Goal: Task Accomplishment & Management: Complete application form

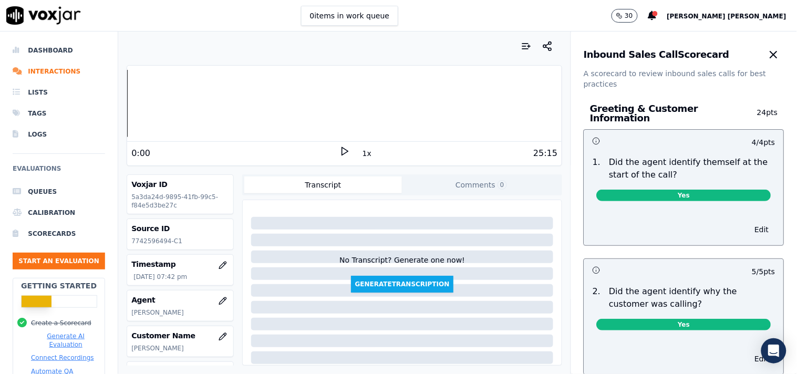
scroll to position [2277, 0]
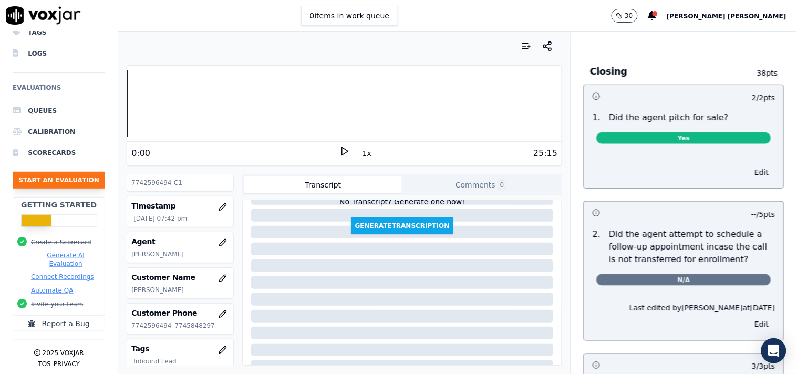
click at [60, 174] on button "Start an Evaluation" at bounding box center [59, 180] width 93 height 17
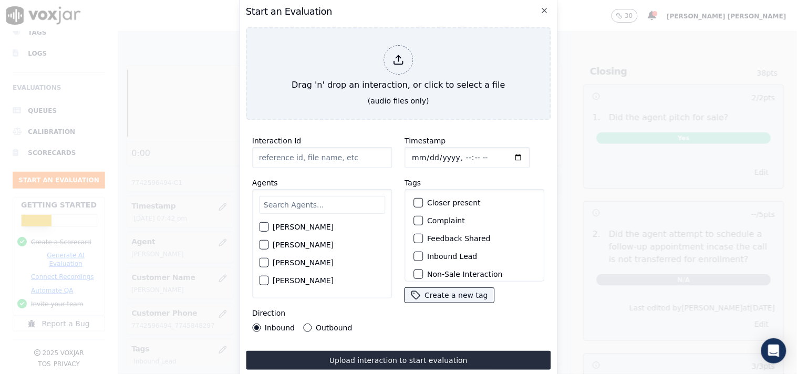
click at [411, 156] on input "Timestamp" at bounding box center [467, 157] width 125 height 21
type input "[DATE]T20:21"
click at [316, 324] on label "Outbound" at bounding box center [334, 327] width 36 height 7
click at [312, 324] on button "Outbound" at bounding box center [307, 328] width 8 height 8
click at [292, 208] on input "text" at bounding box center [322, 205] width 126 height 18
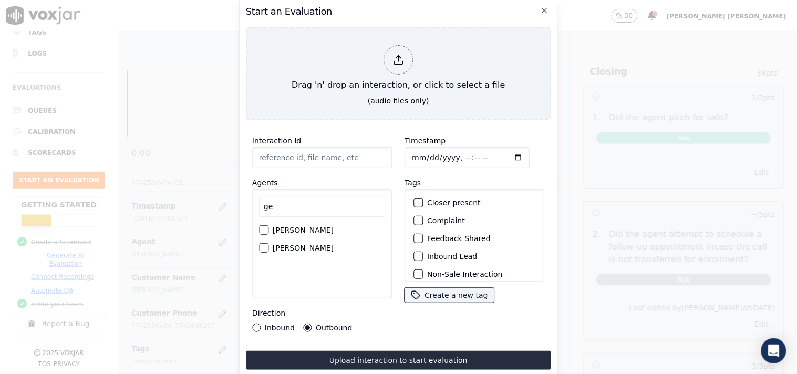
type input "ge"
click at [286, 227] on label "[PERSON_NAME]" at bounding box center [303, 230] width 61 height 7
click at [269, 225] on button "[PERSON_NAME]" at bounding box center [263, 229] width 9 height 9
click at [316, 154] on input "Interaction Id" at bounding box center [322, 157] width 140 height 21
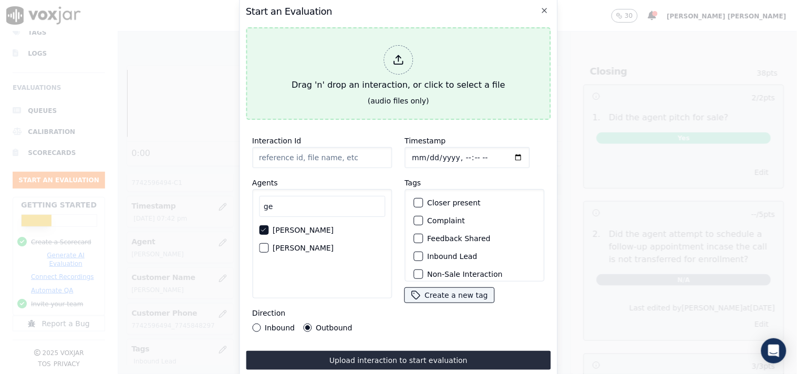
click at [398, 46] on div at bounding box center [398, 59] width 29 height 29
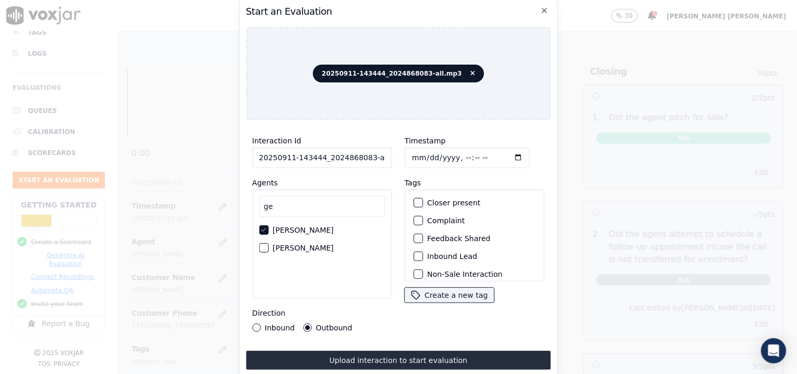
scroll to position [0, 6]
drag, startPoint x: 364, startPoint y: 156, endPoint x: 406, endPoint y: 158, distance: 41.6
click at [406, 158] on div "Interaction Id 20250911-143444_2024868083-all.mp3 Agents ge [PERSON_NAME] [PERS…" at bounding box center [398, 233] width 305 height 210
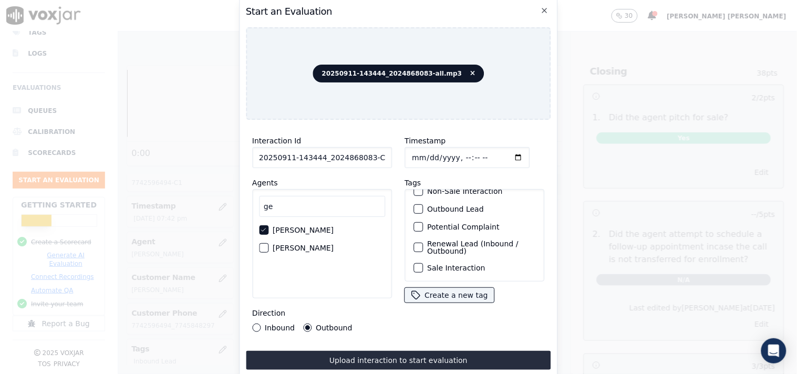
scroll to position [93, 0]
type input "20250911-143444_2024868083-C1"
click at [447, 205] on label "Outbound Lead" at bounding box center [455, 208] width 57 height 7
click at [423, 204] on button "Outbound Lead" at bounding box center [418, 208] width 9 height 9
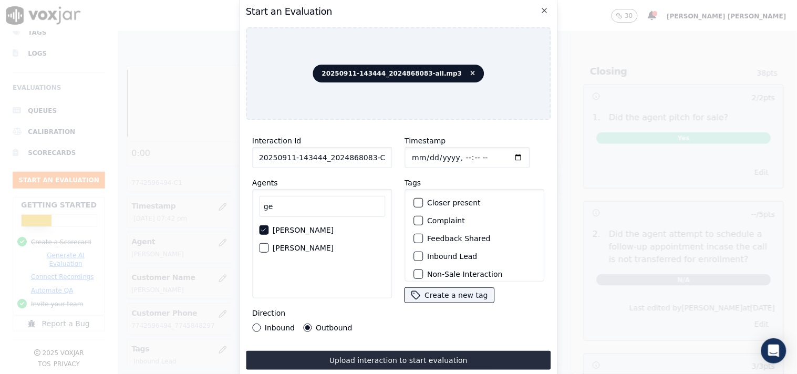
scroll to position [58, 0]
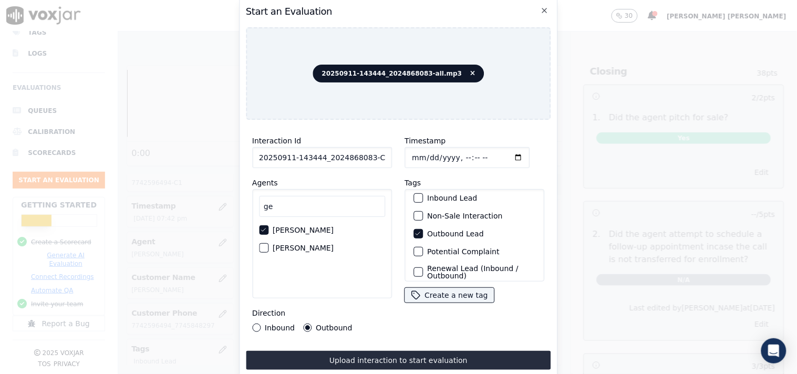
click at [452, 212] on label "Non-Sale Interaction" at bounding box center [464, 215] width 75 height 7
click at [423, 211] on button "Non-Sale Interaction" at bounding box center [418, 215] width 9 height 9
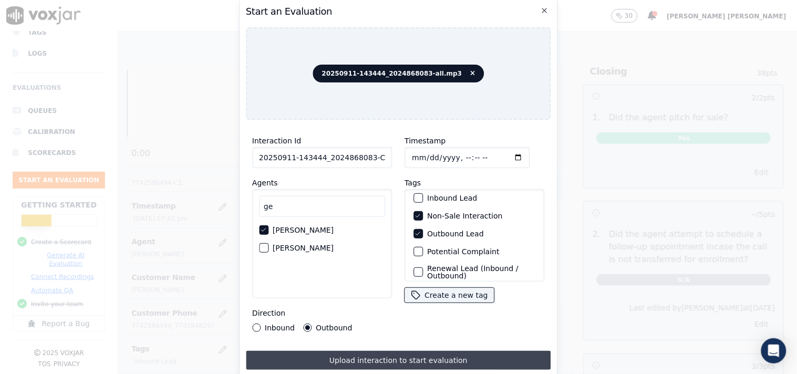
click at [372, 361] on button "Upload interaction to start evaluation" at bounding box center [398, 360] width 305 height 19
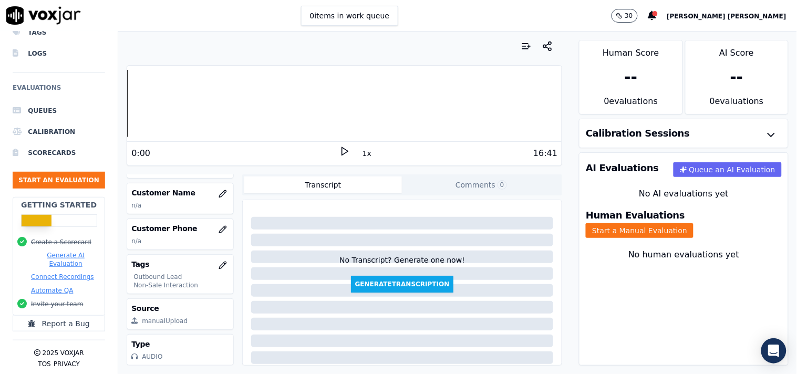
scroll to position [111, 0]
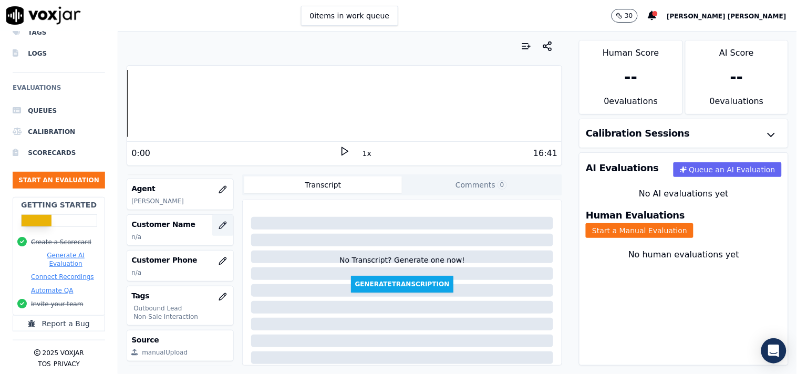
click at [212, 232] on button "button" at bounding box center [222, 225] width 21 height 21
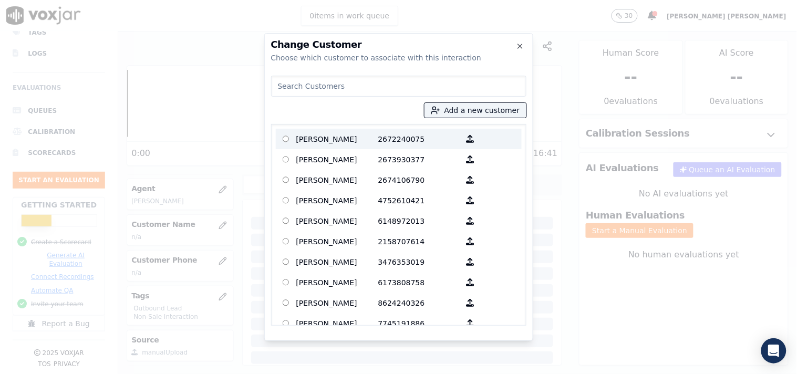
paste input "[PERSON_NAME]"
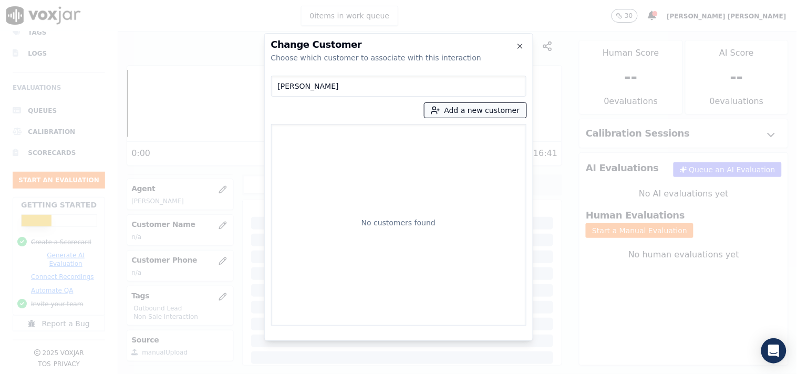
type input "[PERSON_NAME]"
click at [459, 114] on button "Add a new customer" at bounding box center [476, 110] width 102 height 15
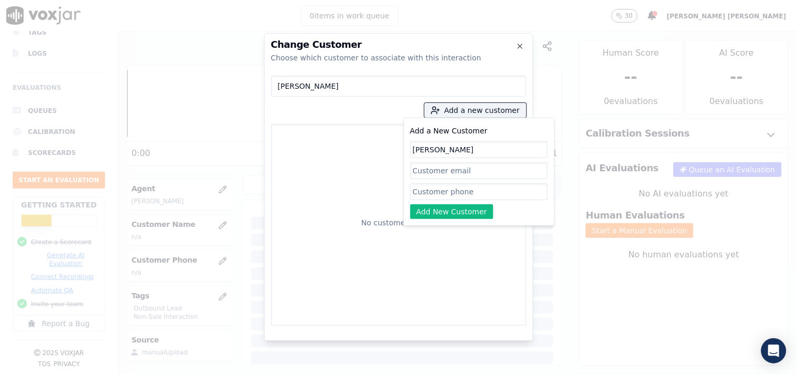
type input "[PERSON_NAME]"
click at [441, 193] on input "Add a New Customer" at bounding box center [479, 191] width 138 height 17
paste input "2024868083"
type input "2024868083"
click at [455, 207] on button "Add New Customer" at bounding box center [452, 211] width 84 height 15
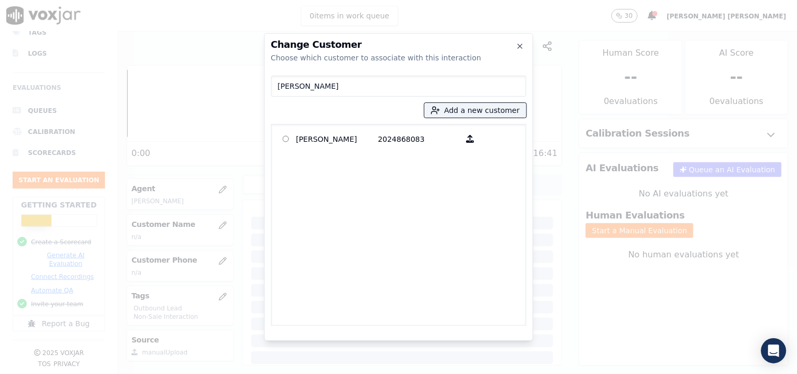
click at [368, 127] on div "[PERSON_NAME] 2024868083" at bounding box center [398, 225] width 255 height 202
click at [369, 134] on p "[PERSON_NAME]" at bounding box center [337, 139] width 82 height 16
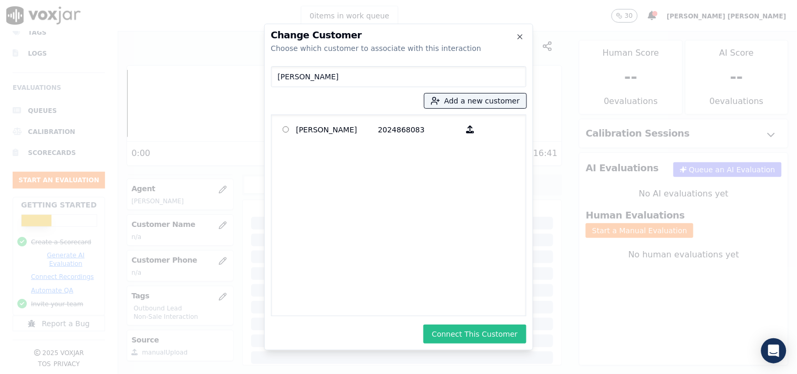
click at [486, 333] on button "Connect This Customer" at bounding box center [475, 334] width 102 height 19
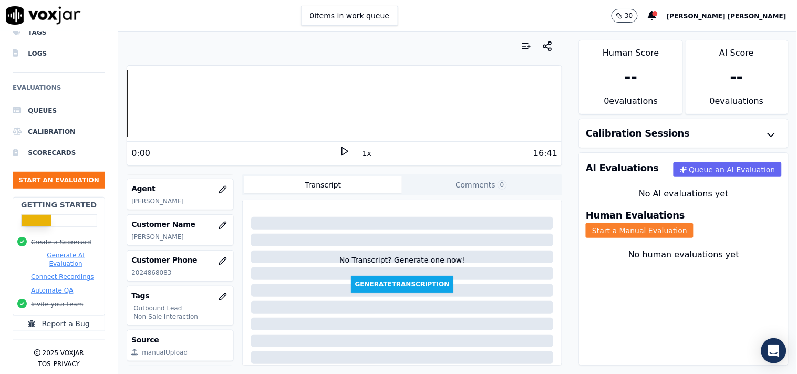
click at [694, 223] on button "Start a Manual Evaluation" at bounding box center [640, 230] width 108 height 15
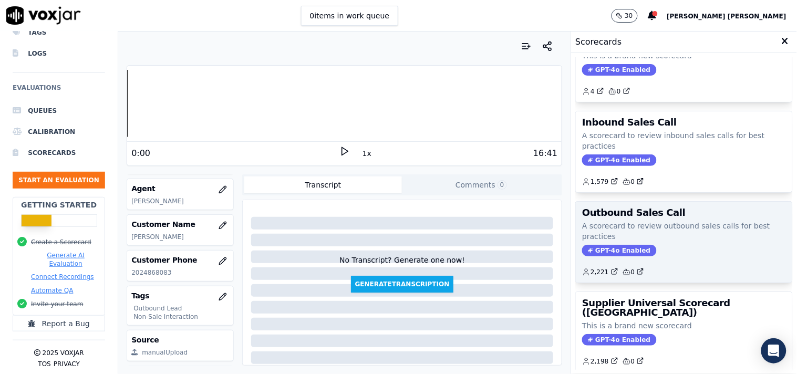
scroll to position [58, 0]
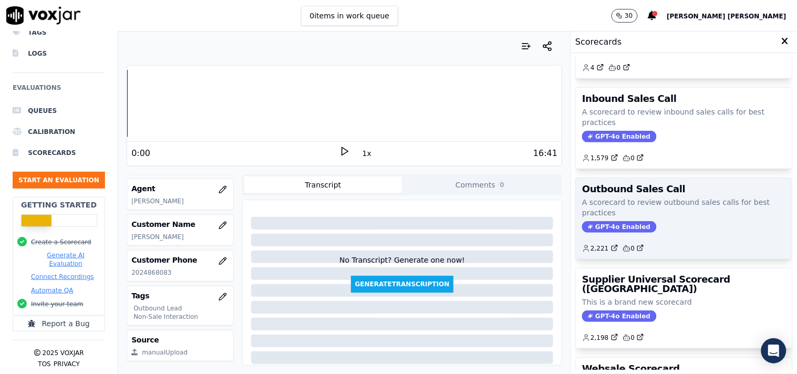
click at [609, 228] on span "GPT-4o Enabled" at bounding box center [619, 227] width 74 height 12
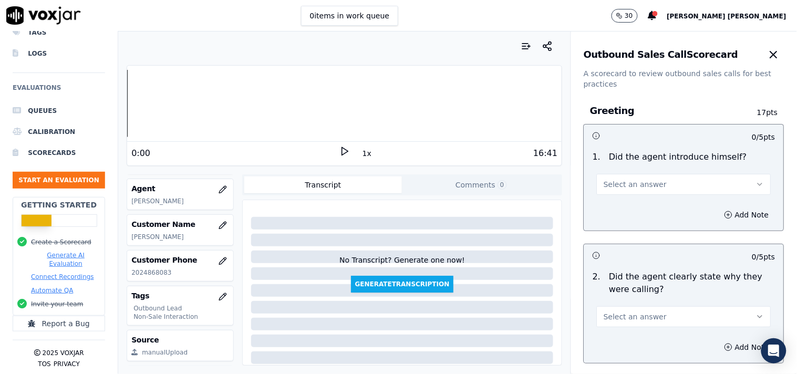
click at [633, 195] on div "1 . Did the agent introduce himself? Select an answer" at bounding box center [684, 173] width 200 height 53
click at [644, 190] on button "Select an answer" at bounding box center [684, 184] width 174 height 21
click at [639, 202] on div "Yes" at bounding box center [666, 208] width 155 height 17
click at [643, 313] on span "Select an answer" at bounding box center [635, 317] width 63 height 11
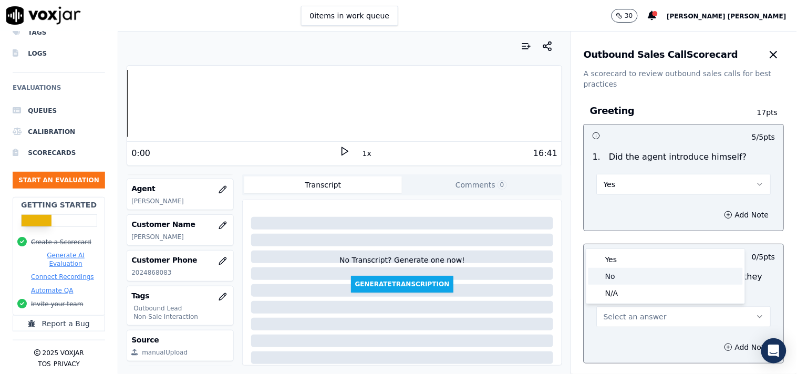
click at [635, 269] on div "No" at bounding box center [666, 276] width 155 height 17
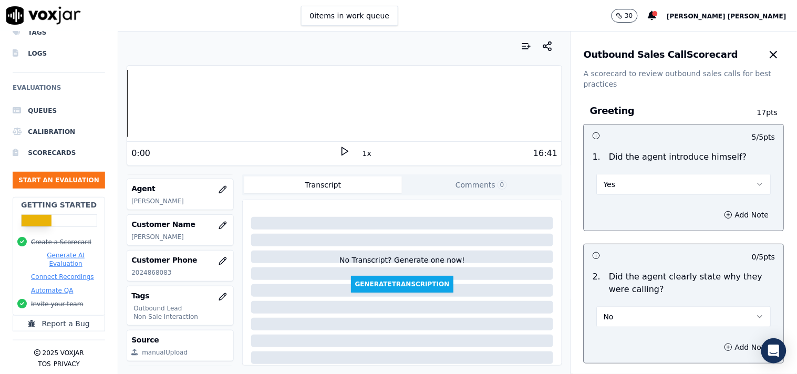
click at [631, 318] on button "No" at bounding box center [684, 316] width 174 height 21
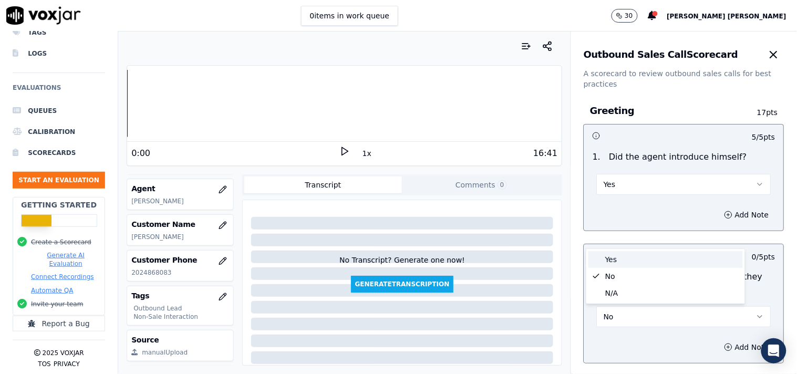
click at [636, 266] on div "Yes" at bounding box center [666, 259] width 155 height 17
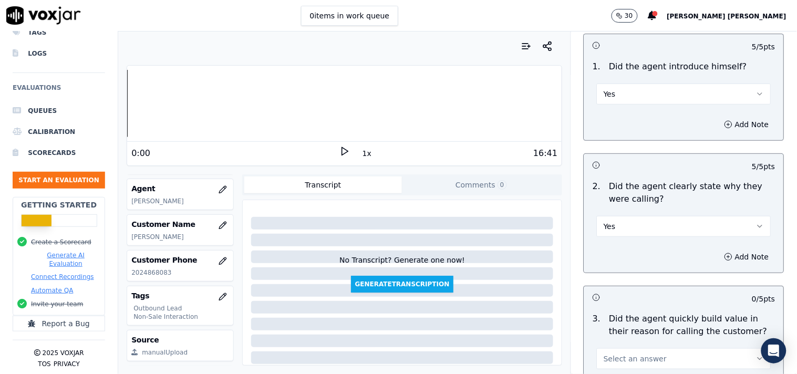
scroll to position [175, 0]
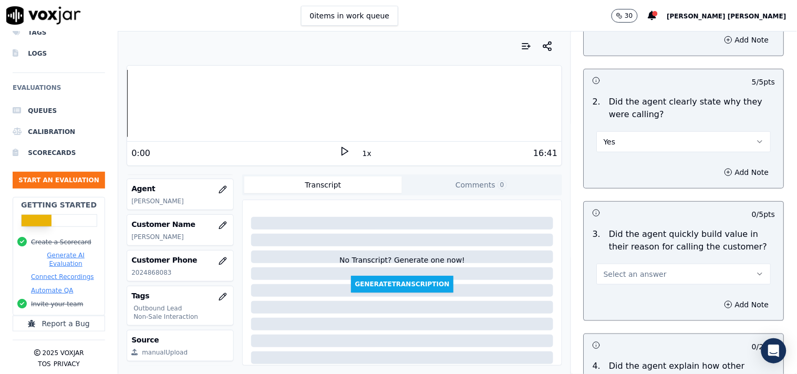
click at [634, 270] on span "Select an answer" at bounding box center [635, 274] width 63 height 11
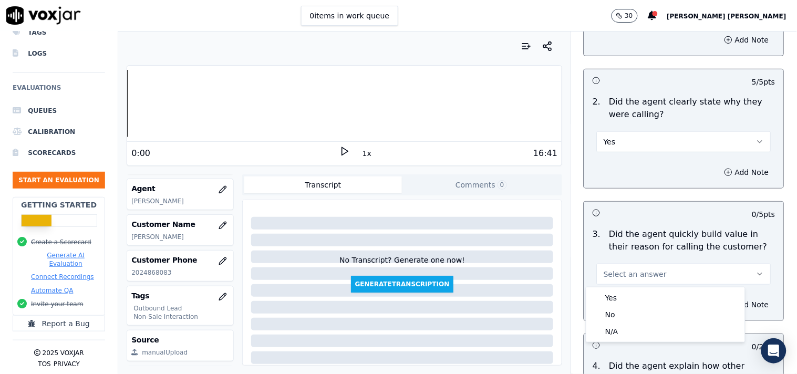
click at [626, 287] on div "Yes No N/A" at bounding box center [666, 314] width 159 height 55
click at [624, 295] on div "Yes" at bounding box center [666, 298] width 155 height 17
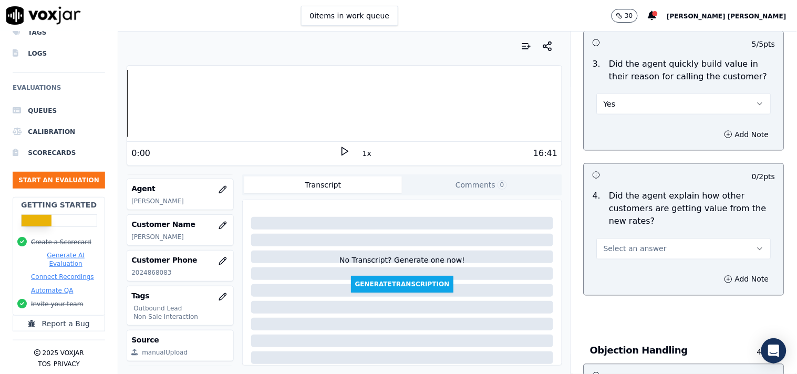
scroll to position [350, 0]
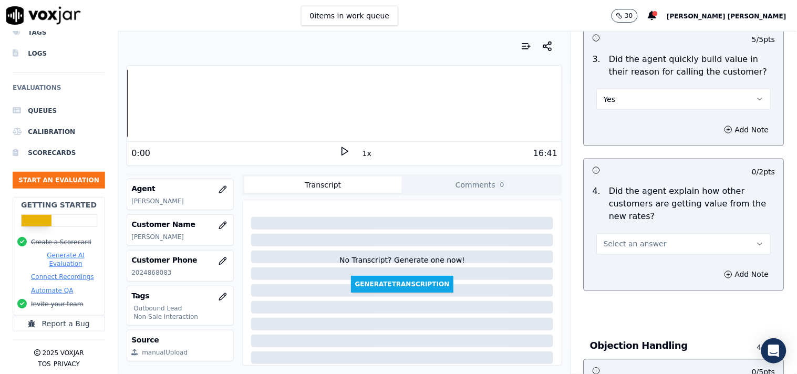
click at [640, 259] on div "Add Note" at bounding box center [684, 275] width 200 height 32
click at [643, 251] on button "Select an answer" at bounding box center [684, 244] width 174 height 21
click at [629, 282] on div "No" at bounding box center [666, 284] width 155 height 17
click at [644, 244] on button "No" at bounding box center [684, 244] width 174 height 21
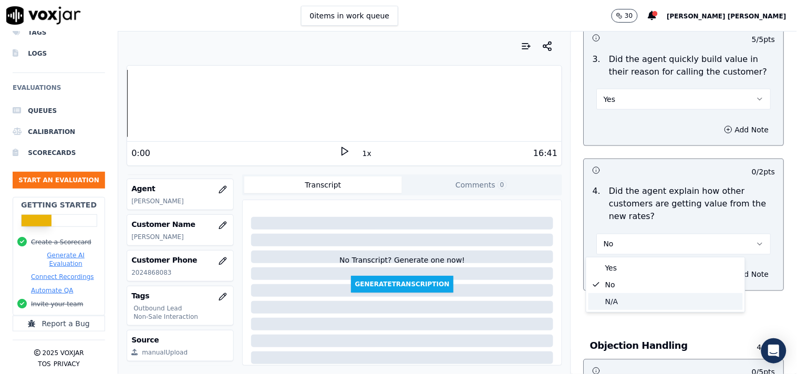
click at [638, 294] on div "N/A" at bounding box center [666, 301] width 155 height 17
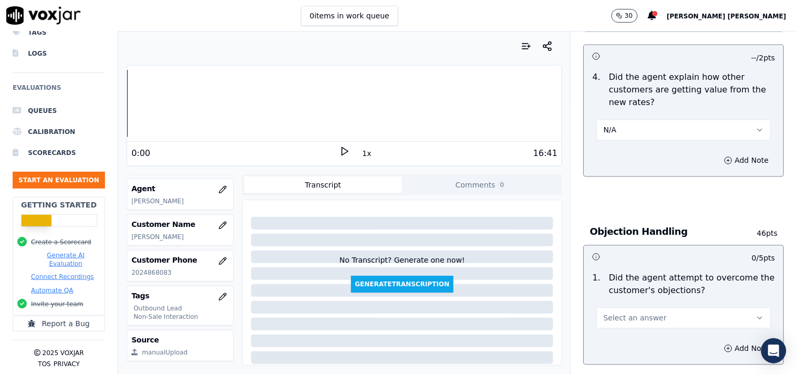
scroll to position [467, 0]
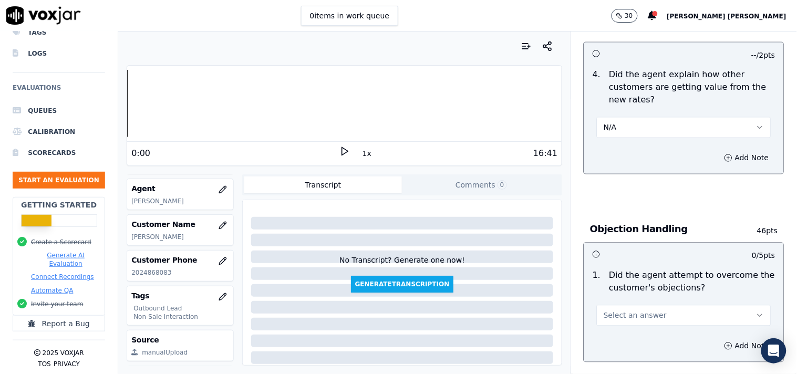
click at [635, 316] on span "Select an answer" at bounding box center [635, 316] width 63 height 11
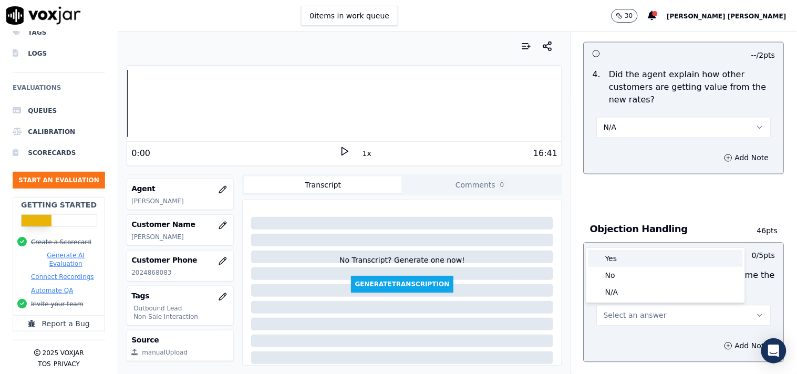
click at [628, 246] on div "0 / 5 pts" at bounding box center [684, 254] width 200 height 22
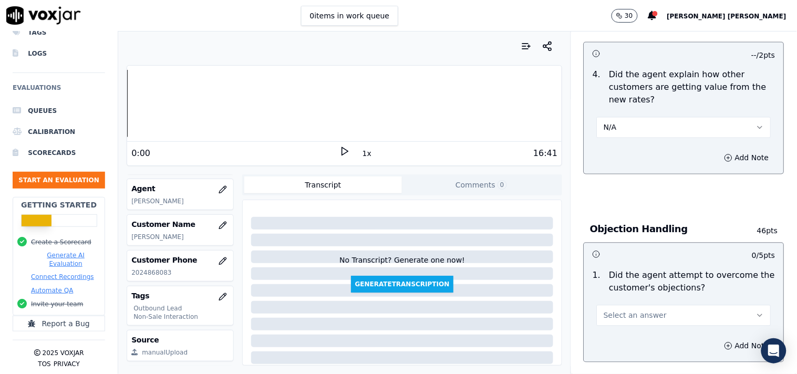
click at [631, 316] on span "Select an answer" at bounding box center [635, 316] width 63 height 11
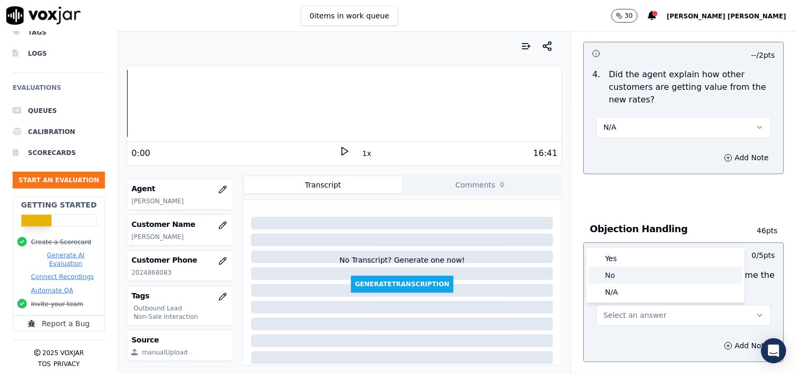
click at [633, 255] on div "Yes" at bounding box center [666, 258] width 155 height 17
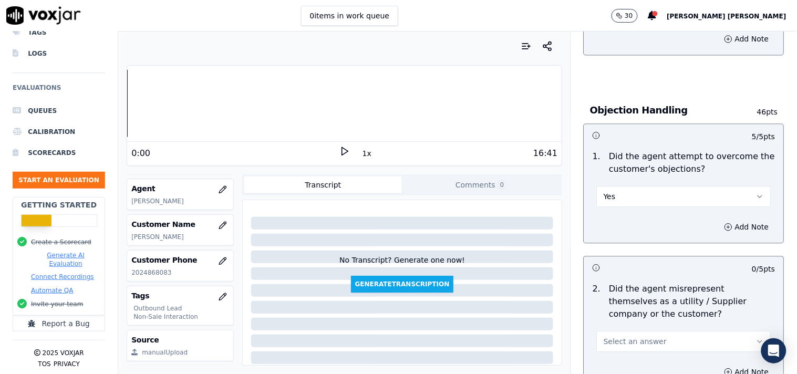
scroll to position [701, 0]
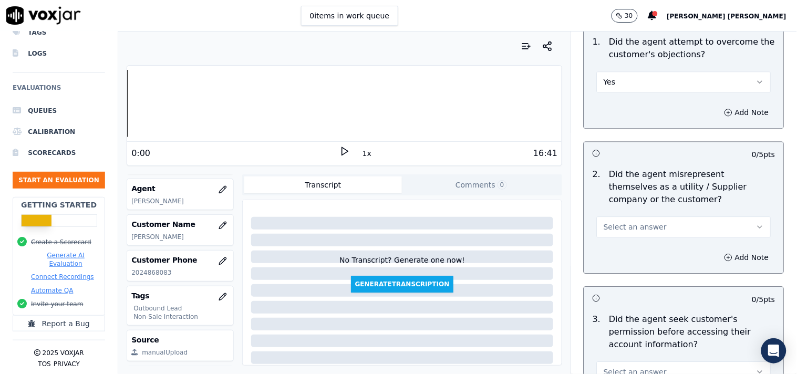
click at [645, 232] on span "Select an answer" at bounding box center [635, 227] width 63 height 11
click at [633, 266] on div "No" at bounding box center [666, 267] width 155 height 17
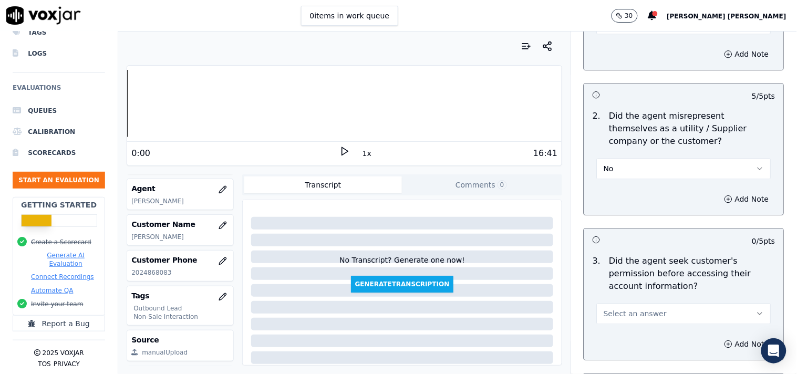
click at [620, 317] on span "Select an answer" at bounding box center [635, 314] width 63 height 11
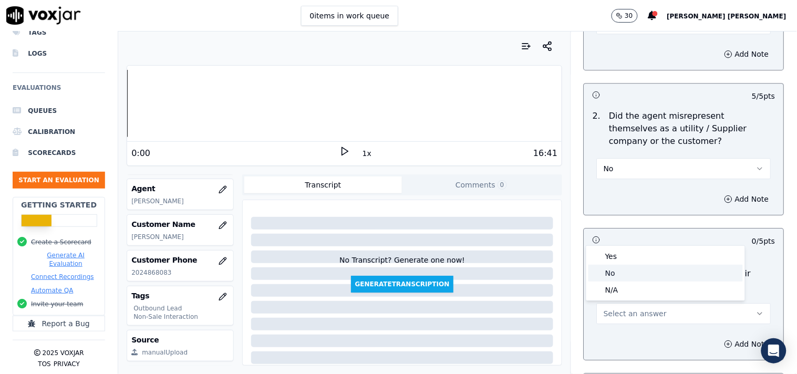
click at [627, 266] on div "No" at bounding box center [666, 273] width 155 height 17
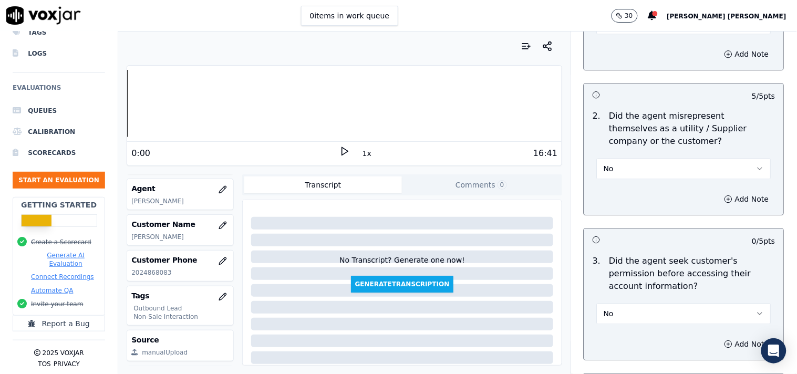
click at [615, 311] on button "No" at bounding box center [684, 313] width 174 height 21
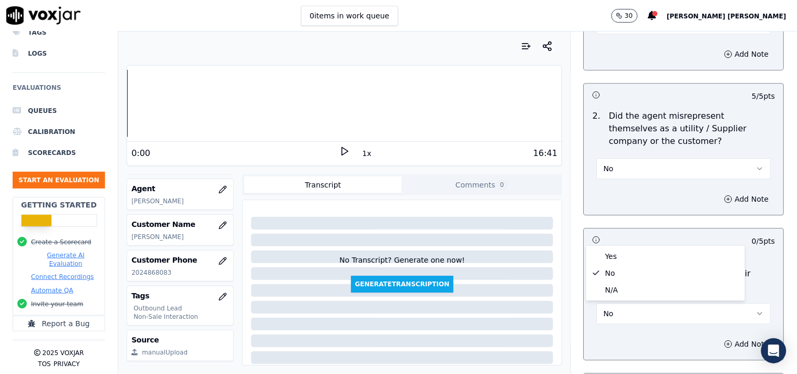
click at [623, 247] on div "Yes No N/A" at bounding box center [666, 273] width 159 height 55
click at [622, 259] on div "Yes" at bounding box center [666, 256] width 155 height 17
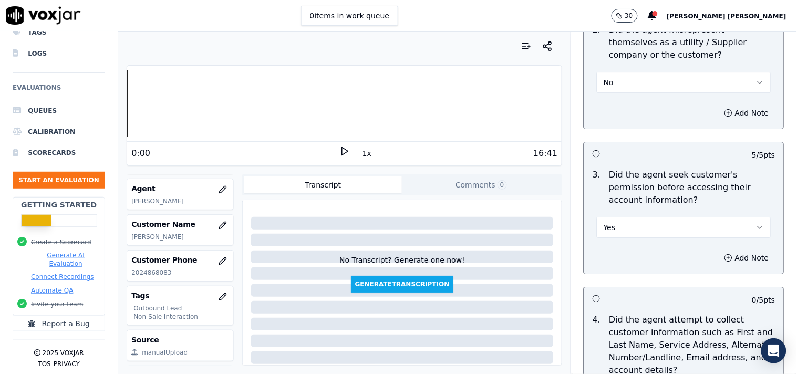
scroll to position [1051, 0]
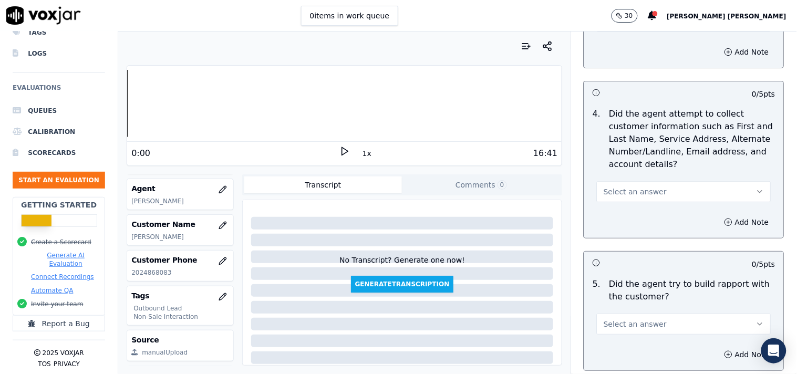
click at [636, 200] on button "Select an answer" at bounding box center [684, 191] width 174 height 21
click at [634, 217] on div "Yes" at bounding box center [666, 216] width 155 height 17
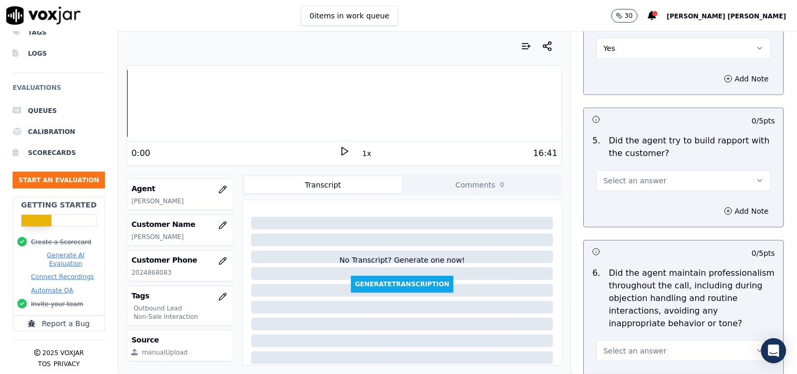
scroll to position [1226, 0]
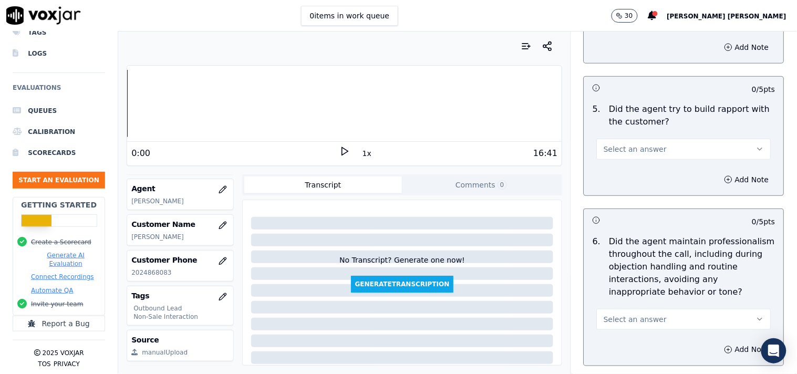
click at [635, 153] on span "Select an answer" at bounding box center [635, 149] width 63 height 11
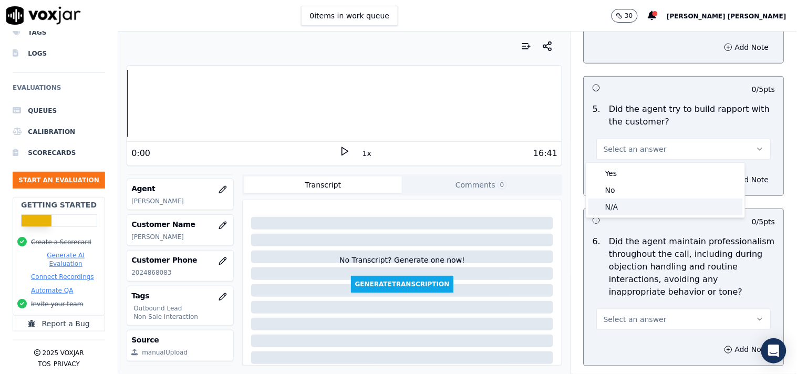
click at [613, 208] on div "N/A" at bounding box center [666, 207] width 155 height 17
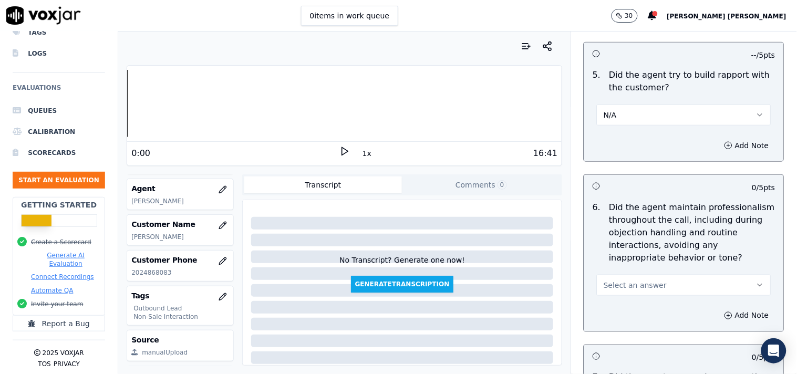
scroll to position [1285, 0]
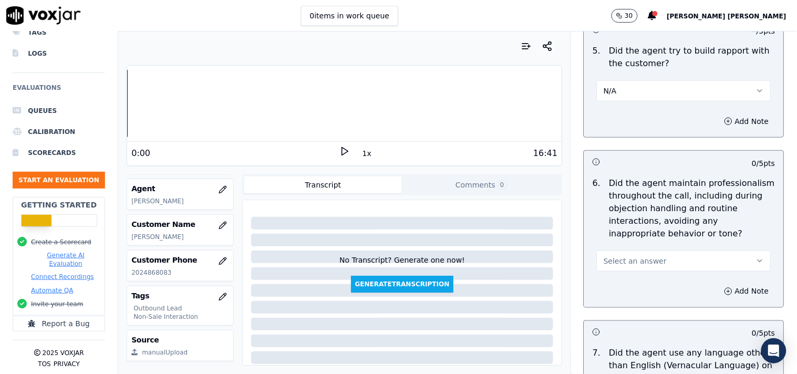
click at [634, 260] on span "Select an answer" at bounding box center [635, 261] width 63 height 11
click at [630, 280] on div "Yes" at bounding box center [666, 285] width 155 height 17
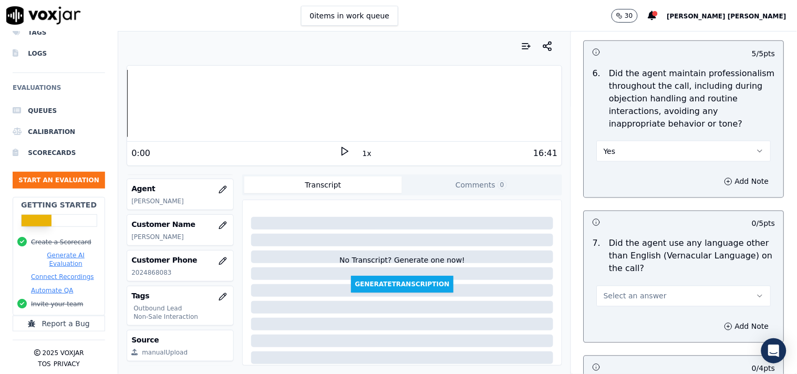
scroll to position [1401, 0]
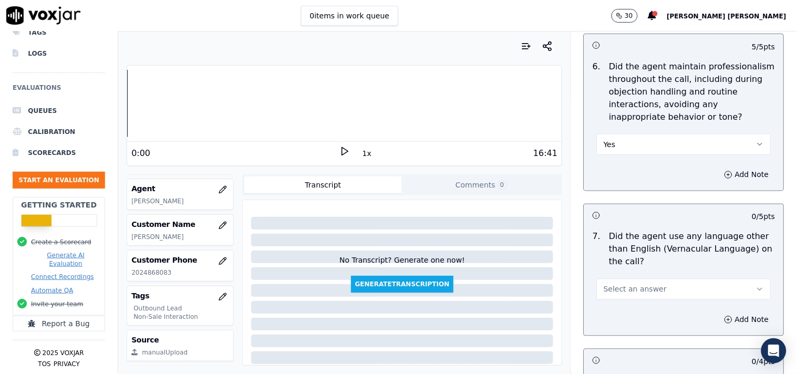
click at [626, 290] on span "Select an answer" at bounding box center [635, 289] width 63 height 11
click at [620, 330] on div "No" at bounding box center [666, 330] width 155 height 17
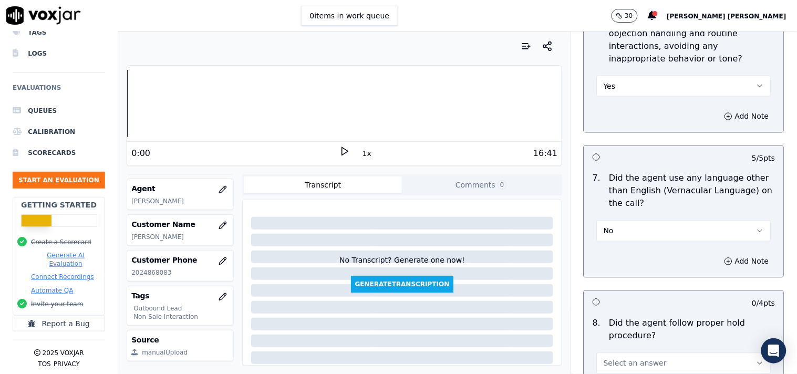
scroll to position [1518, 0]
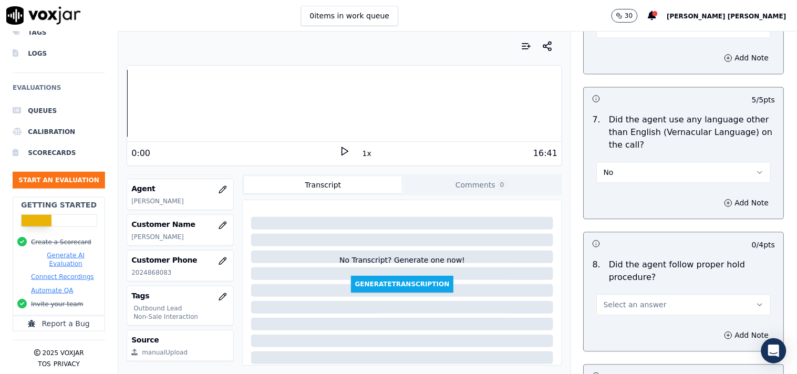
click at [628, 301] on span "Select an answer" at bounding box center [635, 305] width 63 height 11
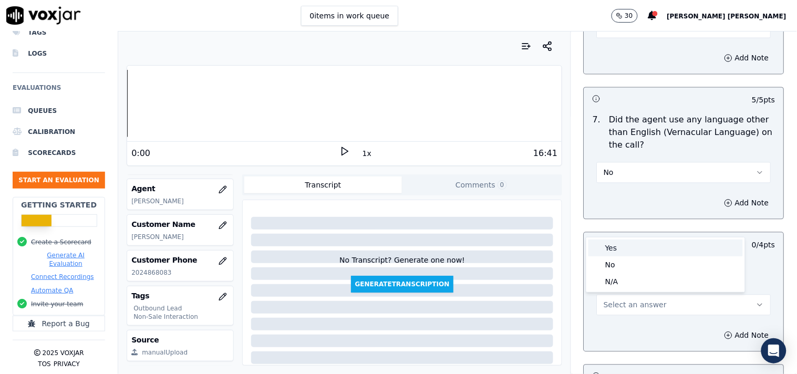
click at [629, 246] on div "Yes" at bounding box center [666, 248] width 155 height 17
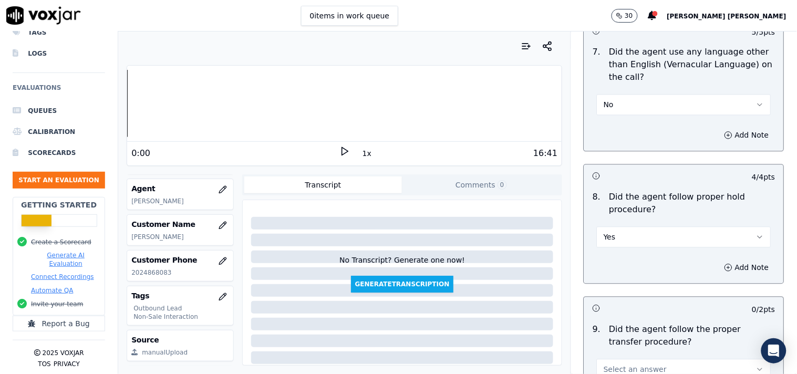
scroll to position [1693, 0]
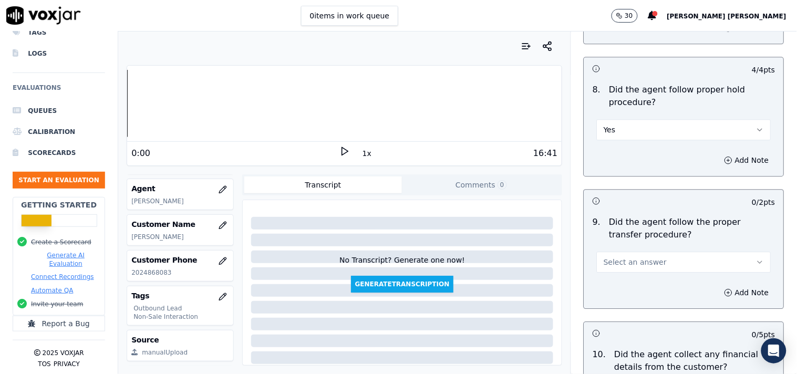
click at [634, 265] on span "Select an answer" at bounding box center [635, 262] width 63 height 11
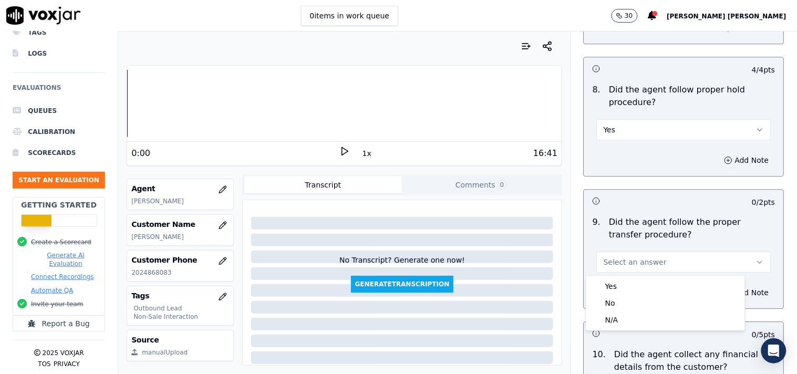
click at [632, 265] on span "Select an answer" at bounding box center [635, 262] width 63 height 11
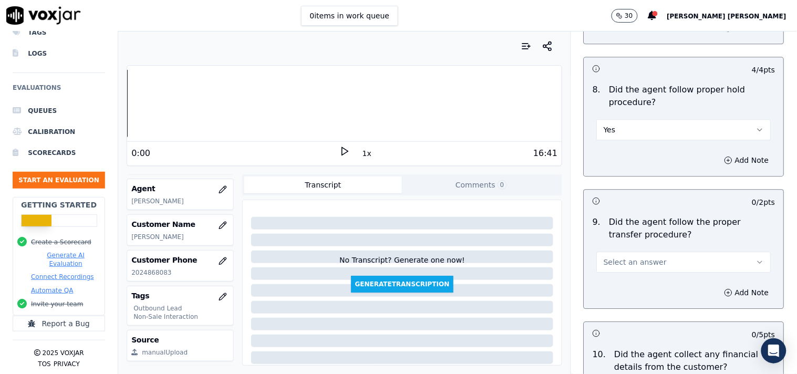
click at [636, 264] on span "Select an answer" at bounding box center [635, 262] width 63 height 11
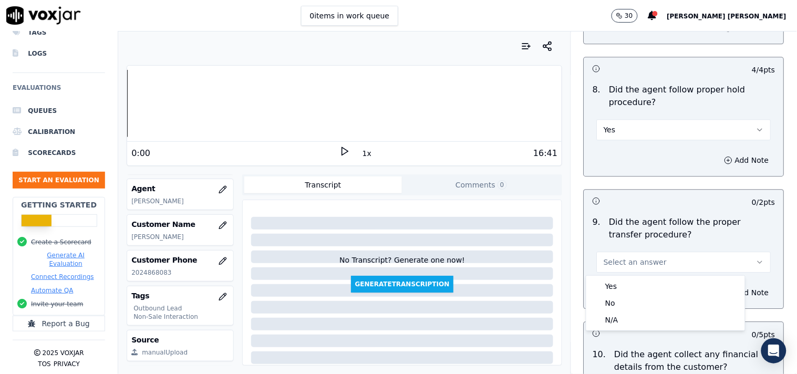
click at [633, 286] on div "Yes" at bounding box center [666, 286] width 155 height 17
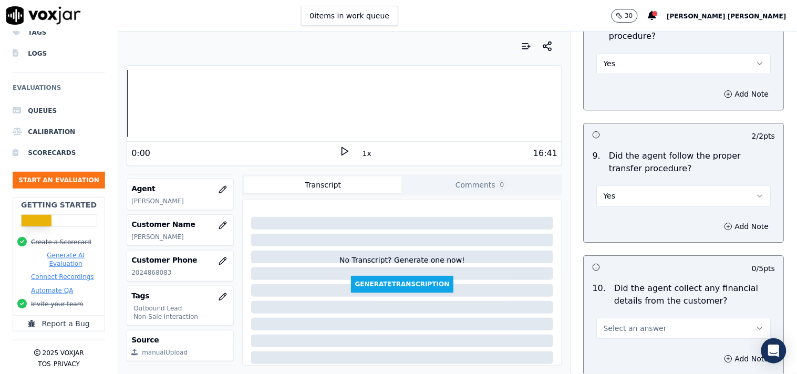
scroll to position [1868, 0]
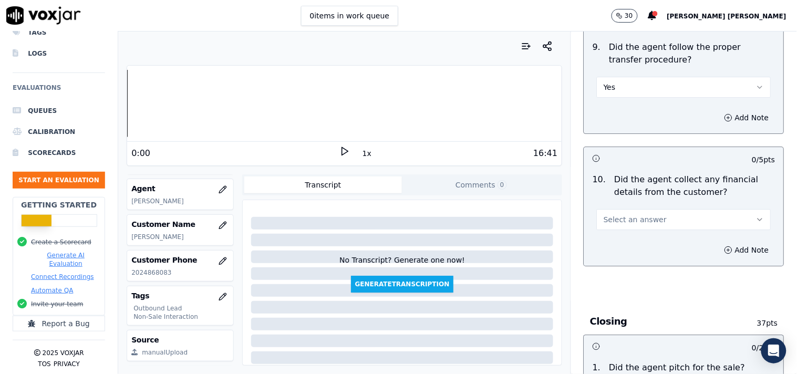
click at [636, 230] on button "Select an answer" at bounding box center [684, 219] width 174 height 21
click at [638, 258] on div "No" at bounding box center [666, 260] width 155 height 17
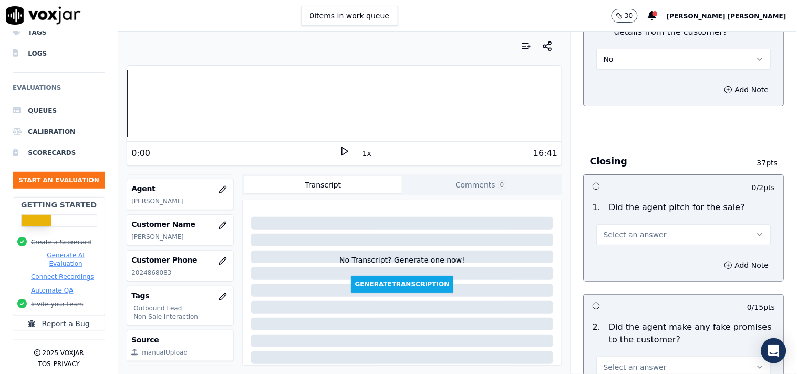
scroll to position [2043, 0]
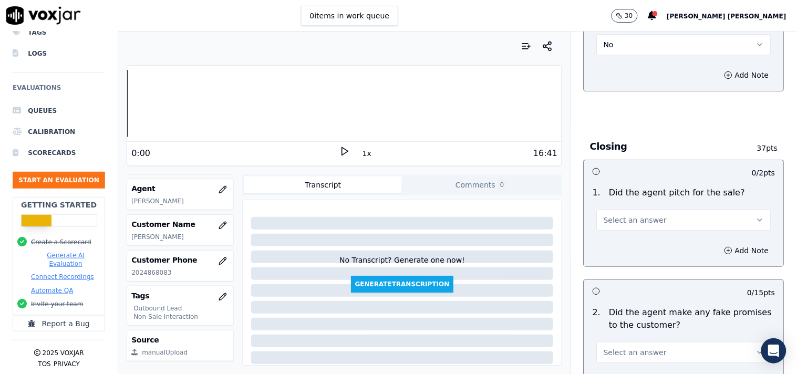
click at [642, 225] on span "Select an answer" at bounding box center [635, 220] width 63 height 11
click at [638, 244] on div "Yes" at bounding box center [666, 244] width 155 height 17
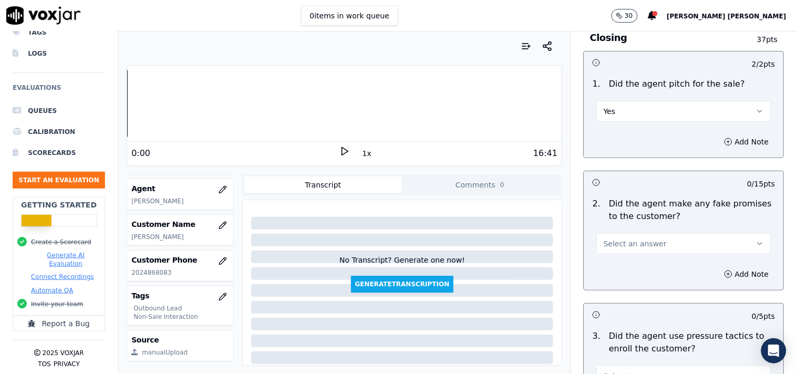
scroll to position [2161, 0]
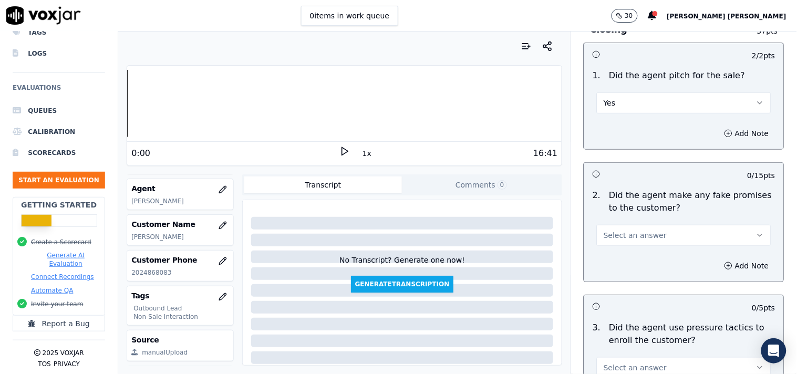
click at [637, 242] on button "Select an answer" at bounding box center [684, 235] width 174 height 21
click at [632, 276] on div "No" at bounding box center [666, 277] width 155 height 17
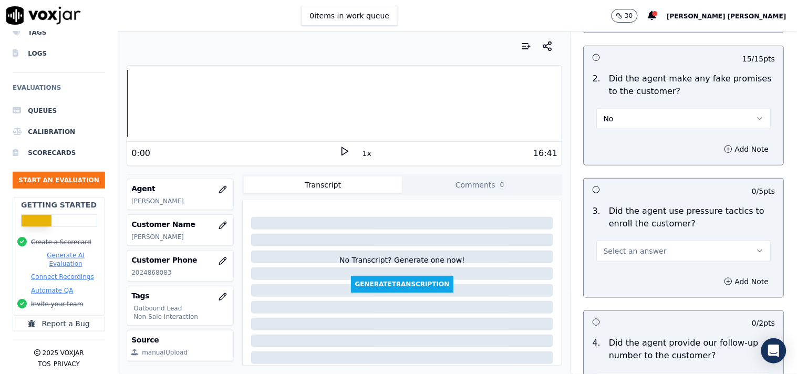
click at [638, 259] on button "Select an answer" at bounding box center [684, 251] width 174 height 21
click at [629, 288] on div "No" at bounding box center [666, 292] width 155 height 17
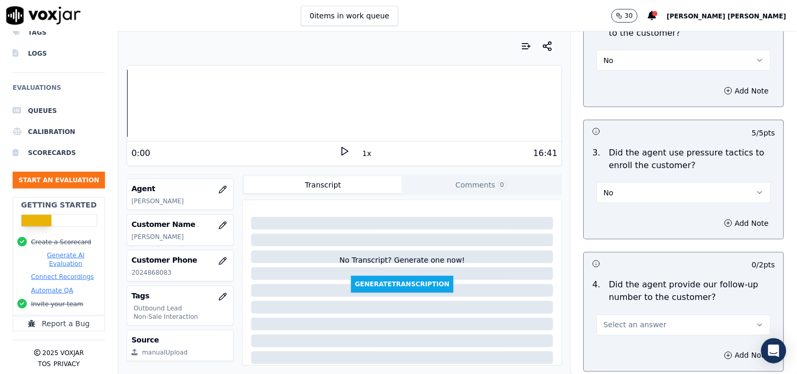
click at [651, 327] on button "Select an answer" at bounding box center [684, 325] width 174 height 21
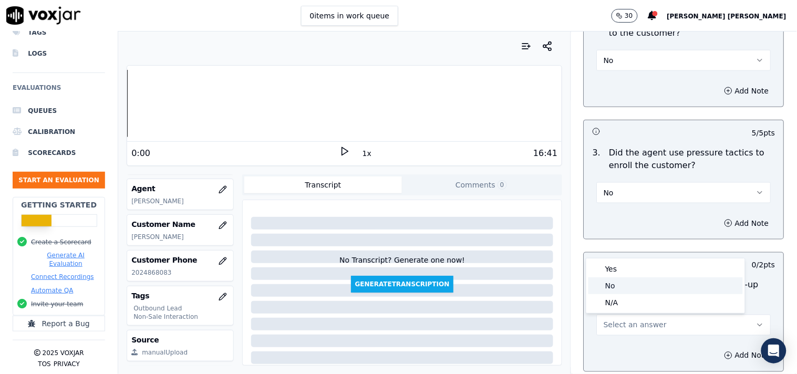
click at [660, 279] on div "No" at bounding box center [666, 286] width 155 height 17
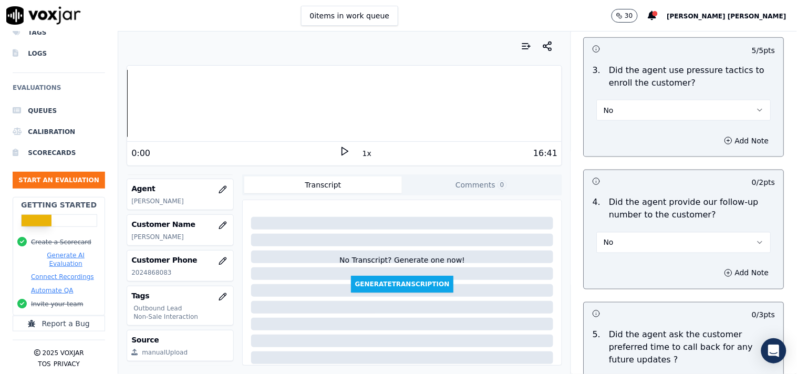
scroll to position [2511, 0]
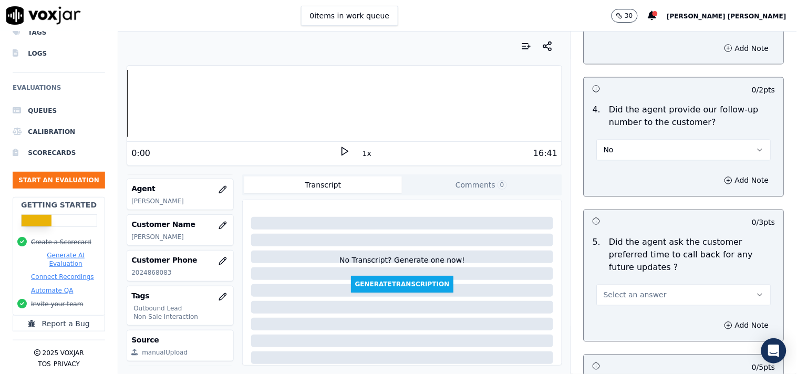
click at [640, 290] on span "Select an answer" at bounding box center [635, 295] width 63 height 11
click at [628, 309] on div "Yes" at bounding box center [666, 307] width 155 height 17
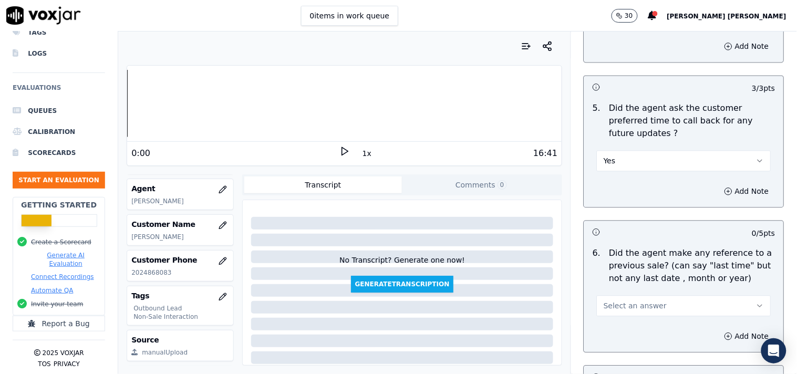
scroll to position [2686, 0]
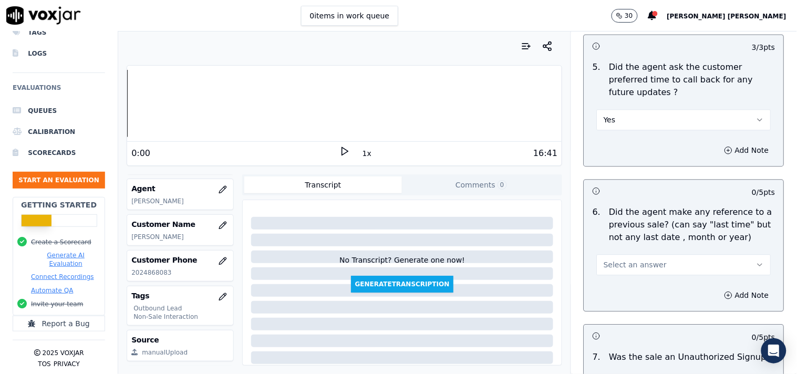
click at [663, 256] on button "Select an answer" at bounding box center [684, 264] width 174 height 21
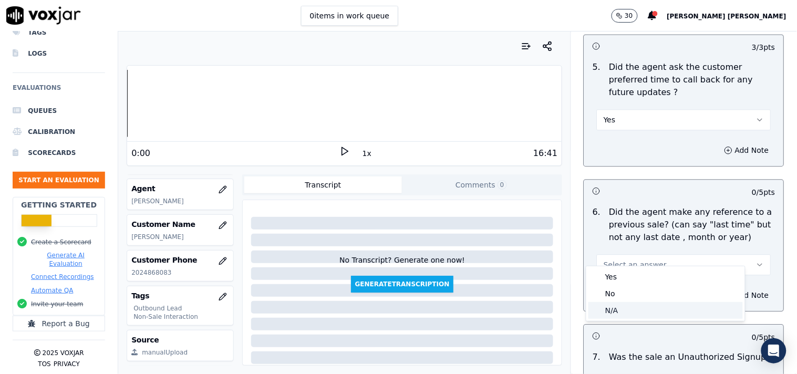
click at [650, 306] on div "N/A" at bounding box center [666, 310] width 155 height 17
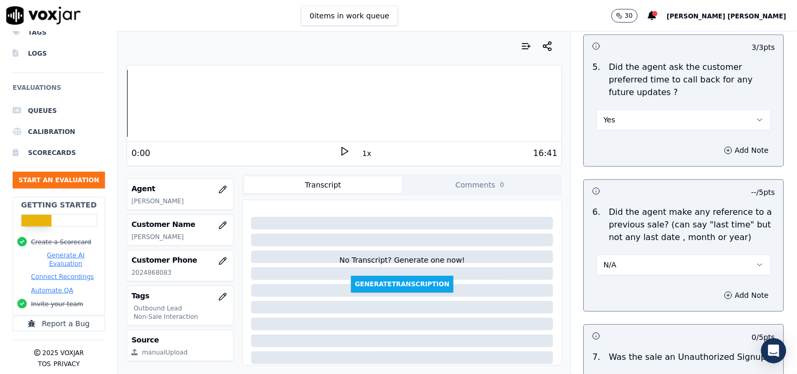
click at [657, 262] on button "N/A" at bounding box center [684, 264] width 174 height 21
click at [645, 290] on div "No" at bounding box center [666, 293] width 155 height 17
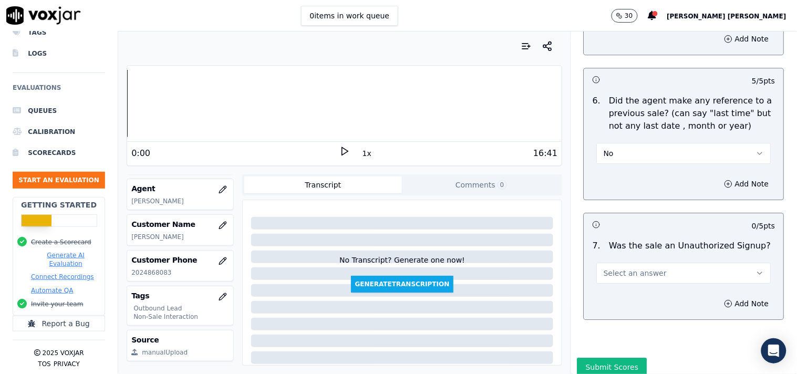
scroll to position [2803, 0]
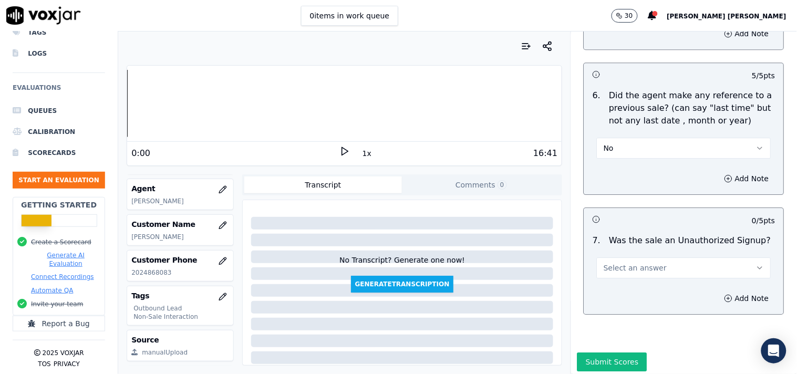
click at [653, 260] on button "Select an answer" at bounding box center [684, 268] width 174 height 21
click at [641, 304] on div "No" at bounding box center [666, 297] width 155 height 17
click at [645, 258] on button "No" at bounding box center [684, 268] width 174 height 21
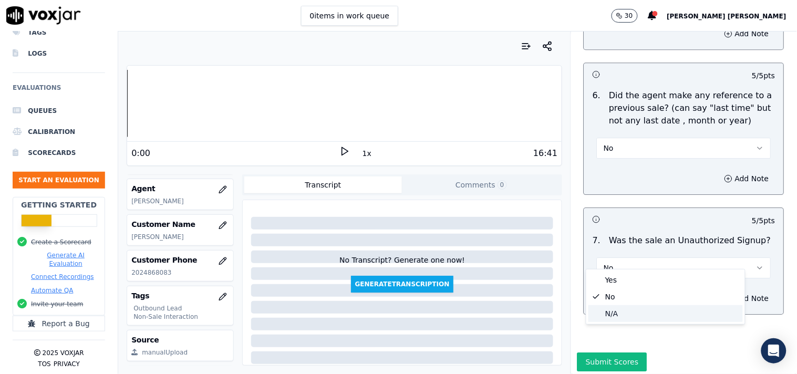
click at [635, 311] on div "N/A" at bounding box center [666, 313] width 155 height 17
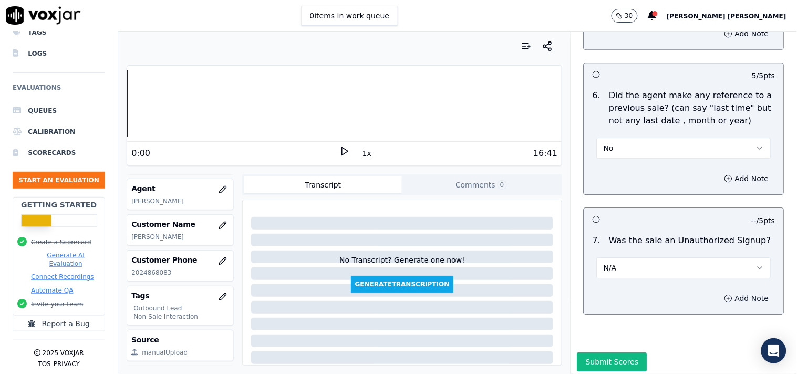
click at [731, 291] on button "Add Note" at bounding box center [746, 298] width 57 height 15
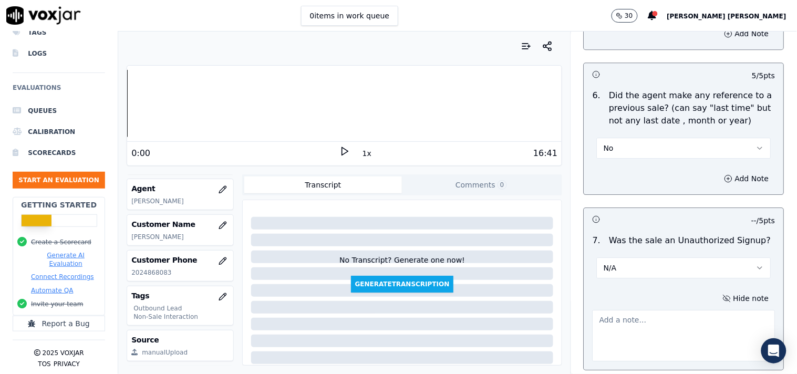
click at [676, 310] on textarea at bounding box center [684, 336] width 183 height 52
paste textarea "call id-20250911-145302 After the CTS verification,while [PERSON_NAME] trying t…"
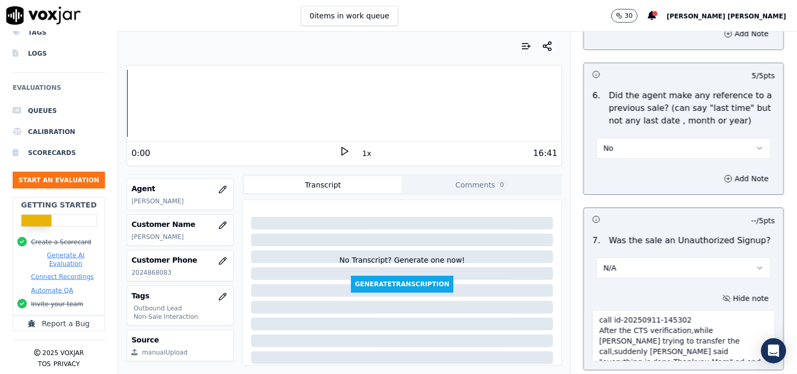
scroll to position [2804, 0]
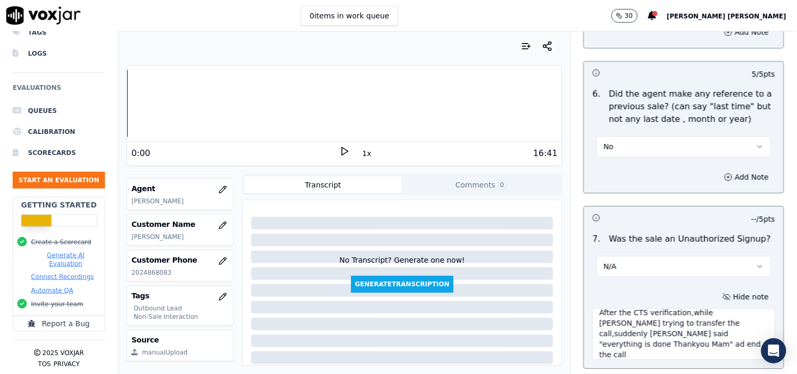
click at [710, 326] on textarea "call id-20250911-145302 After the CTS verification,while [PERSON_NAME] trying t…" at bounding box center [684, 335] width 183 height 52
click at [712, 324] on textarea "call id-20250911-145302 After the CTS verification,while [PERSON_NAME] trying t…" at bounding box center [684, 335] width 183 height 52
click at [663, 342] on textarea "call id-20250911-145302 After the CTS verification,while [PERSON_NAME] trying t…" at bounding box center [684, 335] width 183 height 52
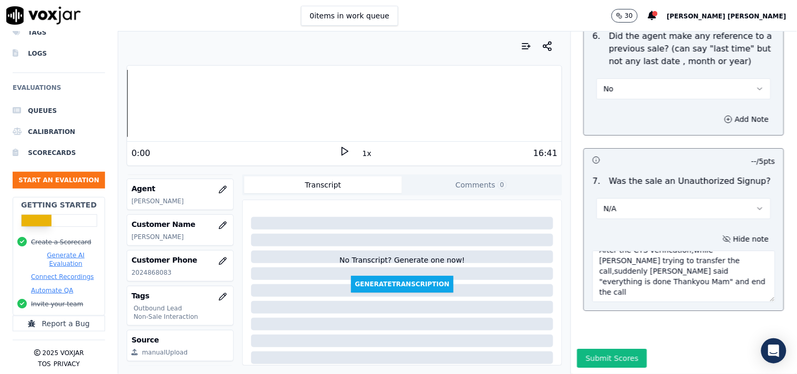
scroll to position [58, 0]
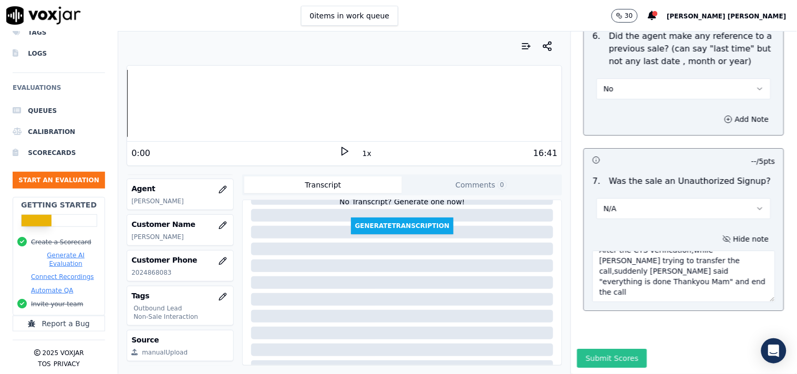
type textarea "call id-20250911-145302 After the CTS verification,while [PERSON_NAME] trying t…"
click at [607, 349] on button "Submit Scores" at bounding box center [613, 358] width 70 height 19
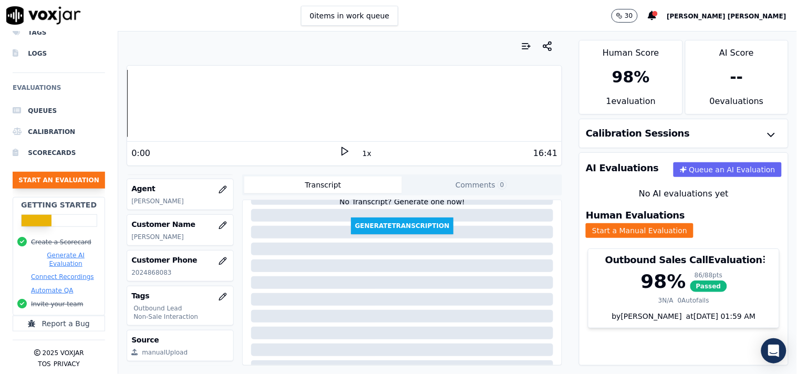
click at [66, 175] on button "Start an Evaluation" at bounding box center [59, 180] width 93 height 17
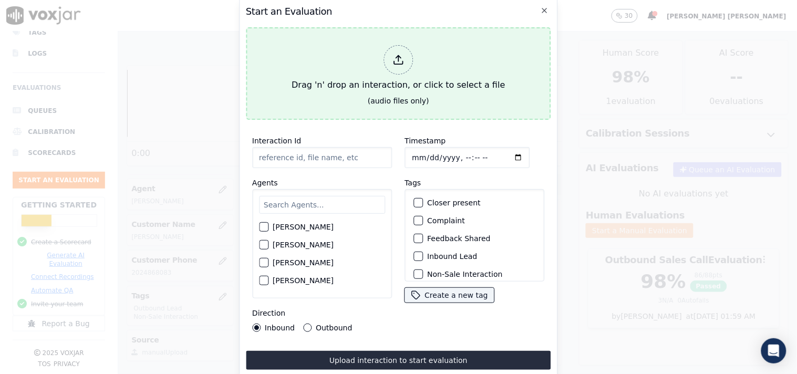
click at [402, 55] on icon at bounding box center [399, 60] width 12 height 12
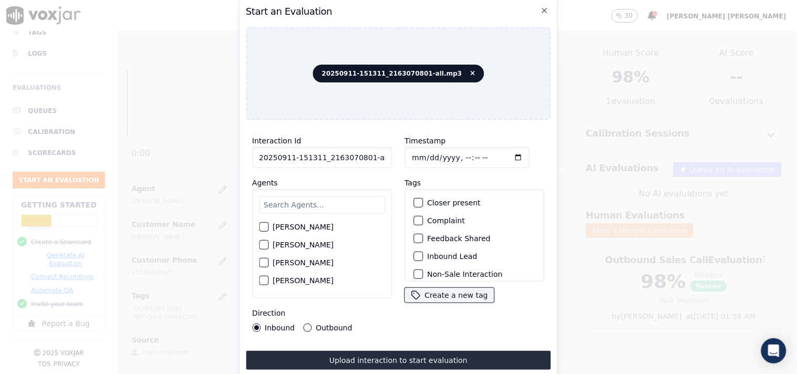
scroll to position [0, 6]
drag, startPoint x: 364, startPoint y: 155, endPoint x: 420, endPoint y: 159, distance: 56.4
click at [420, 159] on div "Interaction Id 20250911-151311_2163070801-all.mp3 Agents [PERSON_NAME] [PERSON_…" at bounding box center [398, 233] width 305 height 210
type input "20250911-151311_2163070801-C1"
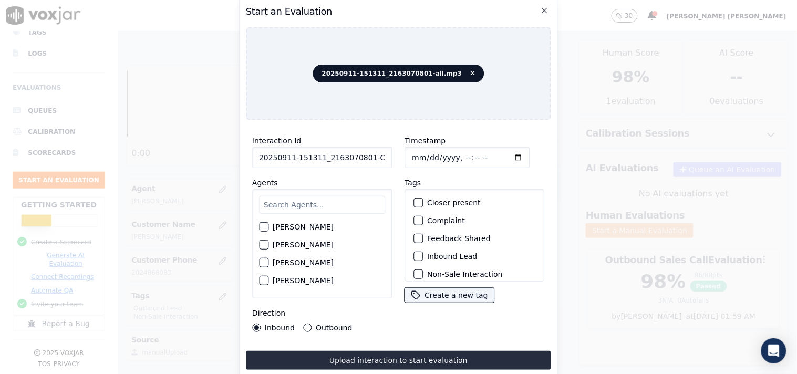
click at [413, 152] on input "Timestamp" at bounding box center [467, 157] width 125 height 21
type input "[DATE]T20:56"
click at [290, 196] on input "text" at bounding box center [322, 205] width 126 height 18
type input "ric"
click at [289, 227] on label "[PERSON_NAME]" at bounding box center [303, 230] width 61 height 7
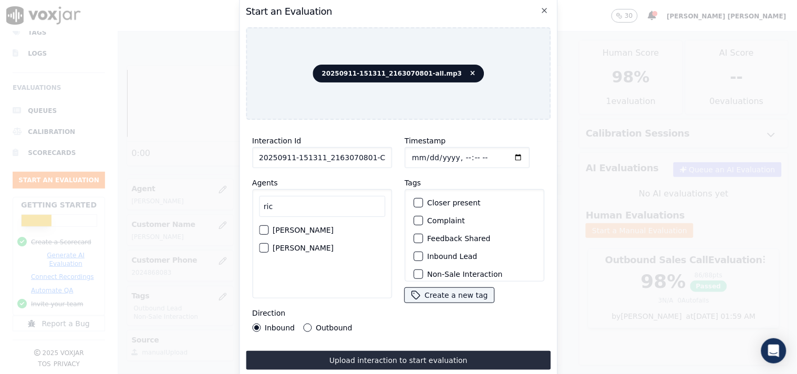
click at [269, 226] on button "[PERSON_NAME]" at bounding box center [263, 229] width 9 height 9
click at [433, 253] on label "Inbound Lead" at bounding box center [452, 256] width 50 height 7
click at [423, 252] on button "Inbound Lead" at bounding box center [418, 256] width 9 height 9
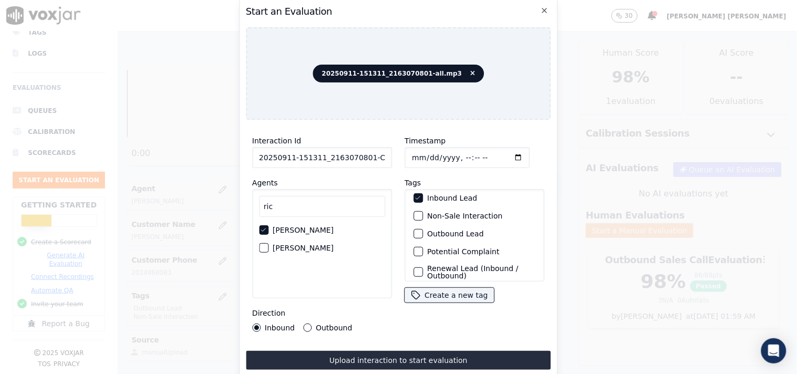
click at [443, 217] on div "Non-Sale Interaction" at bounding box center [474, 216] width 130 height 18
click at [448, 212] on label "Non-Sale Interaction" at bounding box center [464, 215] width 75 height 7
click at [423, 212] on button "Non-Sale Interaction" at bounding box center [418, 215] width 9 height 9
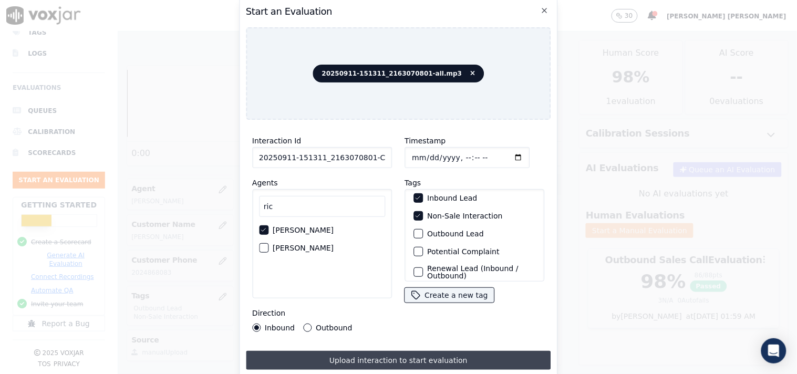
click at [378, 359] on button "Upload interaction to start evaluation" at bounding box center [398, 360] width 305 height 19
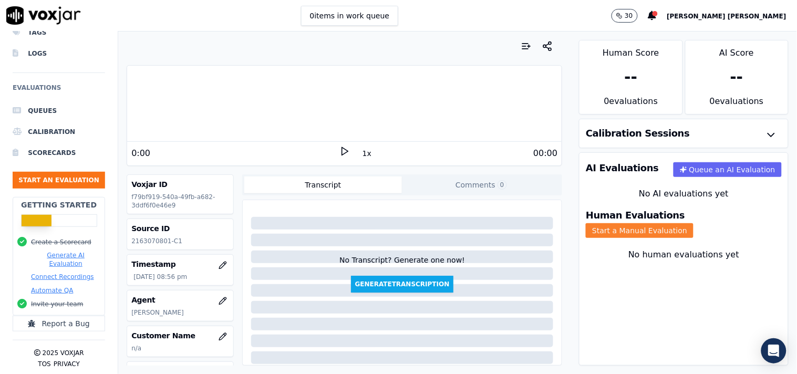
click at [690, 209] on div "Human Evaluations Start a Manual Evaluation" at bounding box center [684, 224] width 209 height 40
click at [690, 223] on button "Start a Manual Evaluation" at bounding box center [640, 230] width 108 height 15
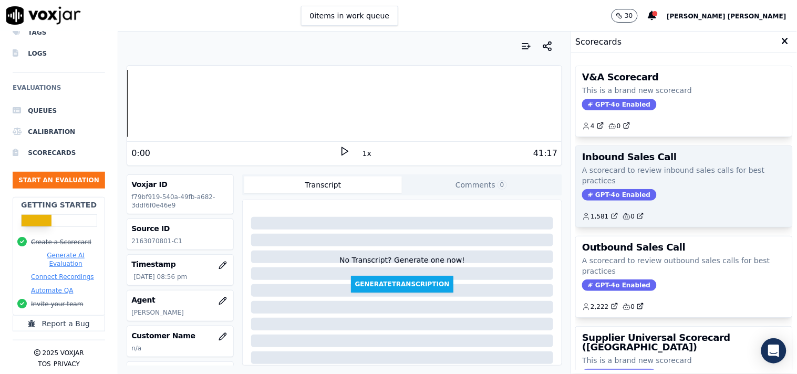
click at [612, 189] on span "GPT-4o Enabled" at bounding box center [619, 195] width 74 height 12
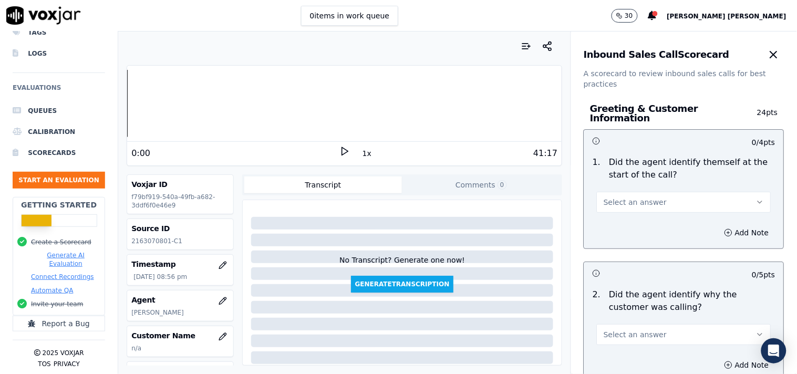
click at [644, 202] on span "Select an answer" at bounding box center [635, 202] width 63 height 11
click at [633, 229] on div "No" at bounding box center [666, 237] width 155 height 17
click at [639, 203] on button "No" at bounding box center [684, 202] width 174 height 21
click at [636, 229] on div "No" at bounding box center [666, 237] width 155 height 17
click at [644, 200] on button "No" at bounding box center [684, 202] width 174 height 21
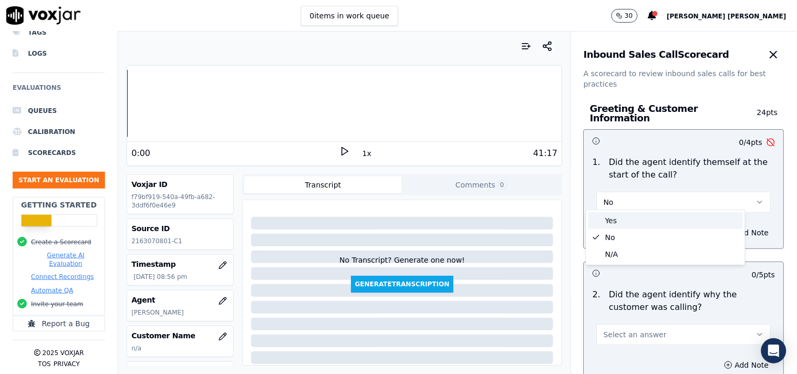
click at [639, 223] on div "Yes" at bounding box center [666, 220] width 155 height 17
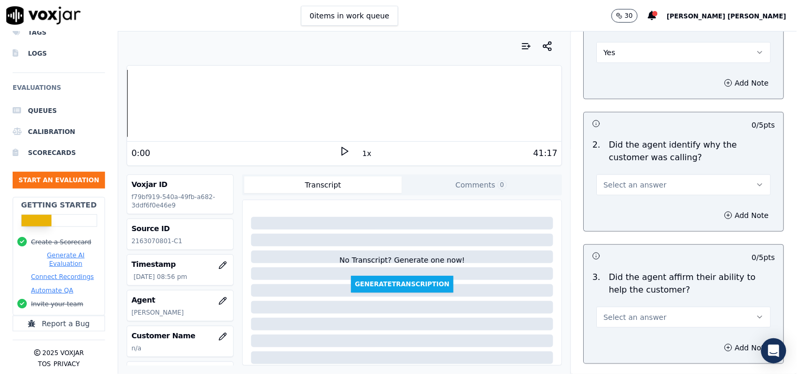
scroll to position [175, 0]
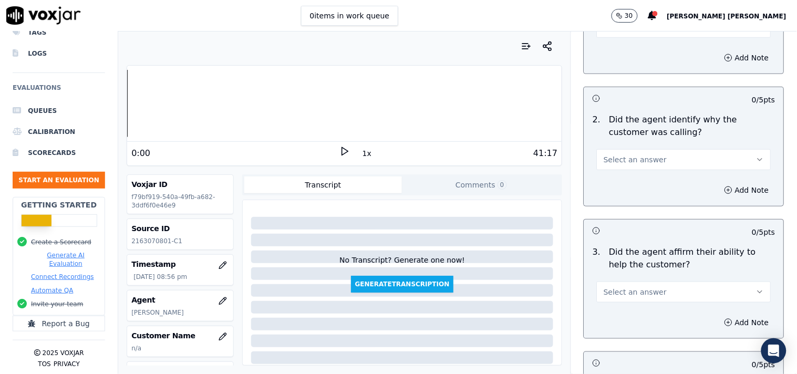
click at [643, 159] on span "Select an answer" at bounding box center [635, 160] width 63 height 11
drag, startPoint x: 640, startPoint y: 189, endPoint x: 643, endPoint y: 179, distance: 10.5
click at [643, 179] on div "Yes No N/A" at bounding box center [666, 195] width 159 height 55
click at [643, 179] on div "Yes" at bounding box center [666, 178] width 155 height 17
click at [645, 288] on span "Select an answer" at bounding box center [635, 292] width 63 height 11
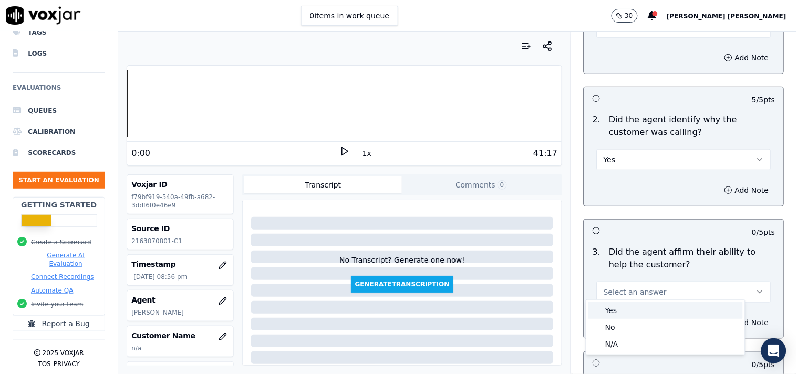
click at [622, 312] on div "Yes" at bounding box center [666, 310] width 155 height 17
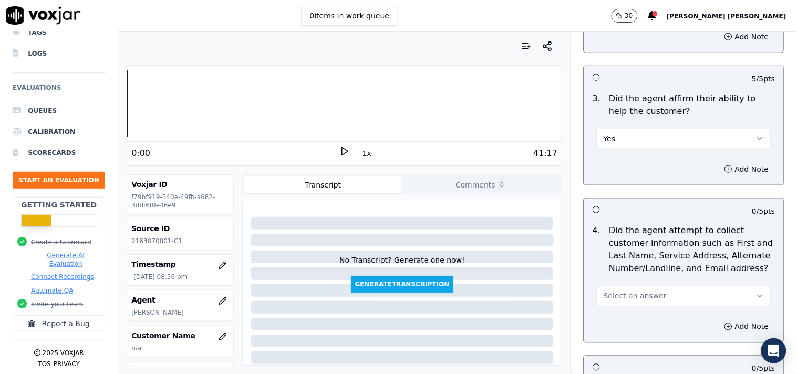
scroll to position [350, 0]
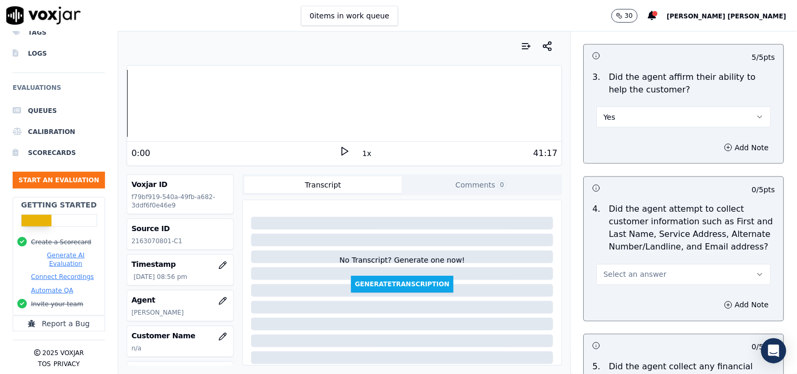
click at [639, 264] on button "Select an answer" at bounding box center [684, 274] width 174 height 21
click at [647, 312] on div "No" at bounding box center [666, 310] width 155 height 17
click at [644, 271] on button "No" at bounding box center [684, 274] width 174 height 21
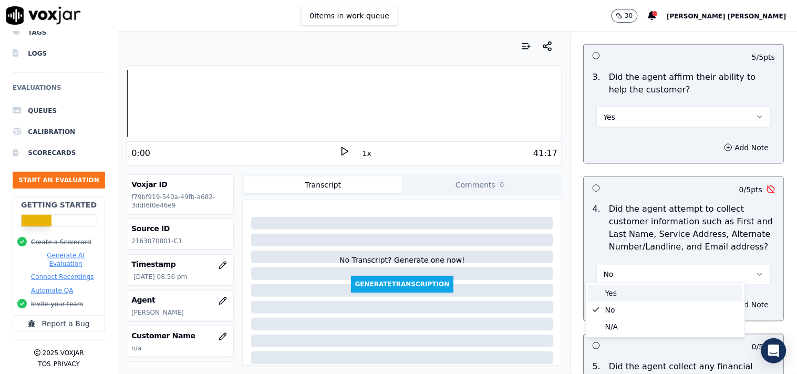
click at [634, 292] on div "Yes" at bounding box center [666, 293] width 155 height 17
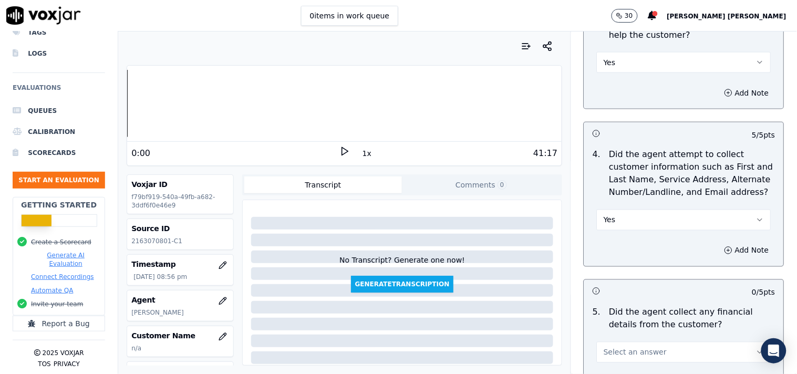
scroll to position [467, 0]
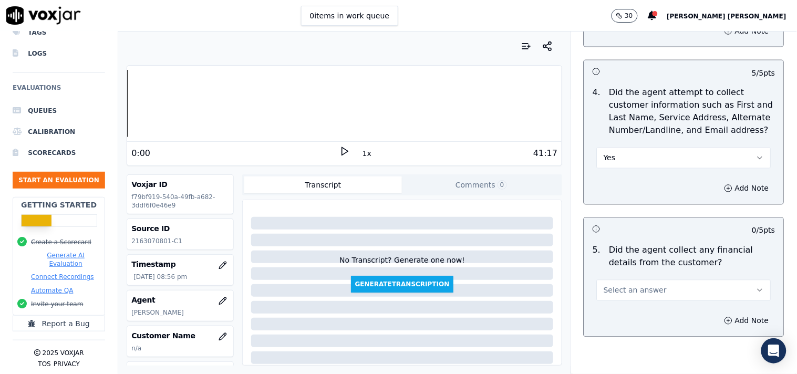
click at [629, 291] on button "Select an answer" at bounding box center [684, 290] width 174 height 21
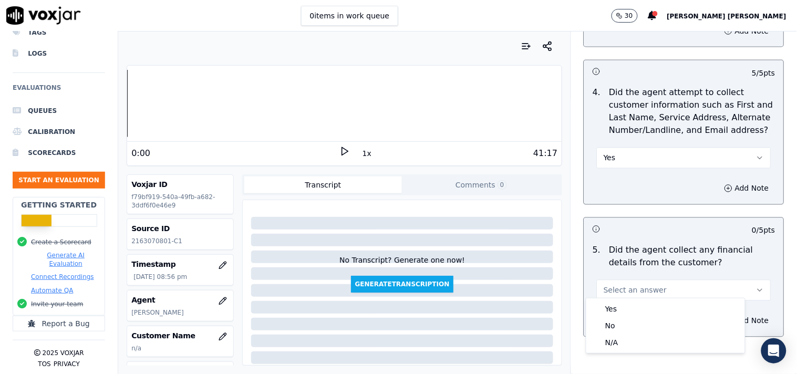
click at [342, 150] on polygon at bounding box center [345, 152] width 6 height 8
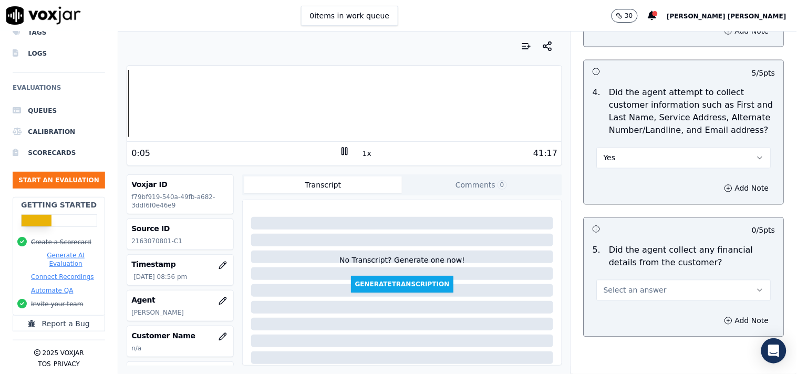
click at [363, 151] on button "1x" at bounding box center [367, 153] width 13 height 15
click at [363, 151] on button "1.5x" at bounding box center [371, 153] width 20 height 15
click at [637, 278] on div "Select an answer" at bounding box center [684, 289] width 174 height 23
click at [636, 280] on button "Select an answer" at bounding box center [684, 290] width 174 height 21
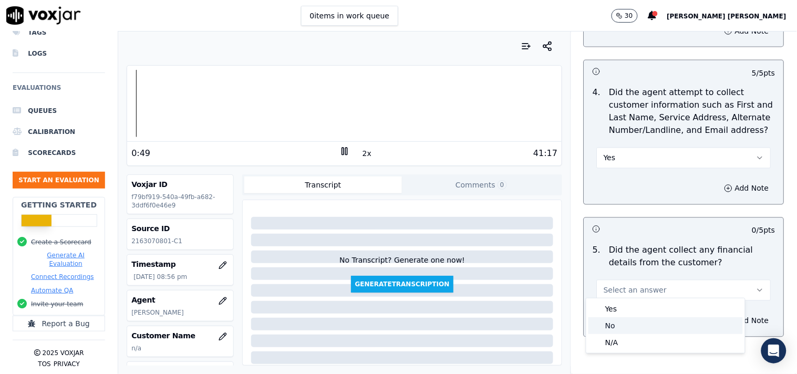
click at [627, 320] on div "No" at bounding box center [666, 325] width 155 height 17
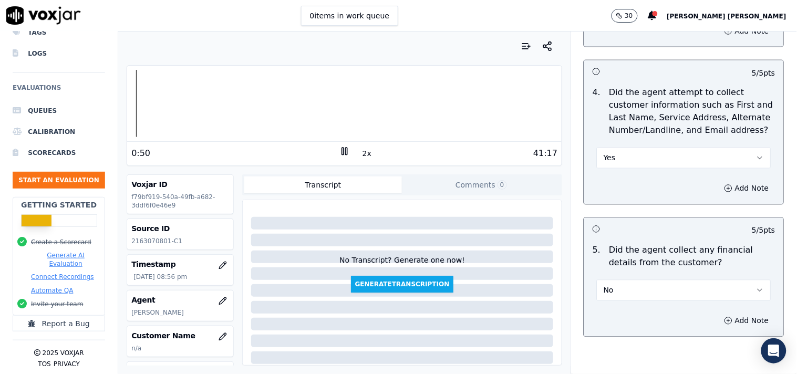
scroll to position [642, 0]
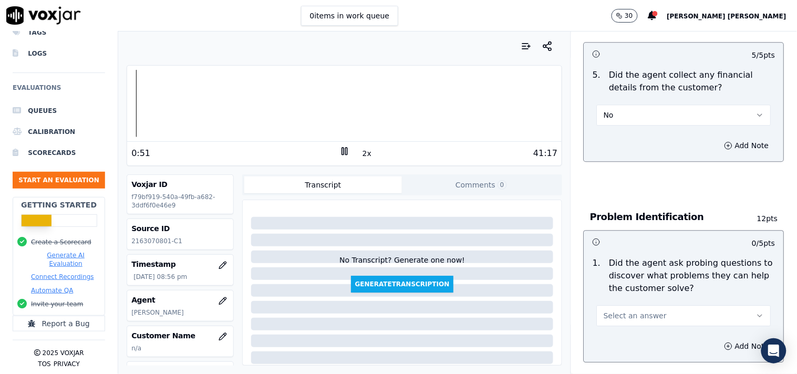
click at [634, 311] on span "Select an answer" at bounding box center [635, 316] width 63 height 11
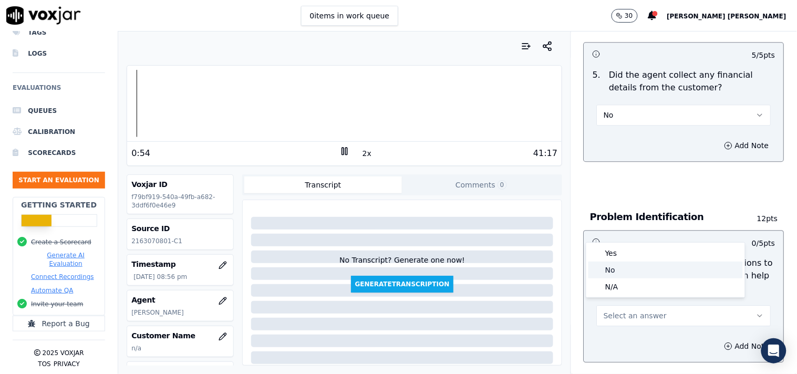
click at [628, 282] on div "N/A" at bounding box center [666, 287] width 155 height 17
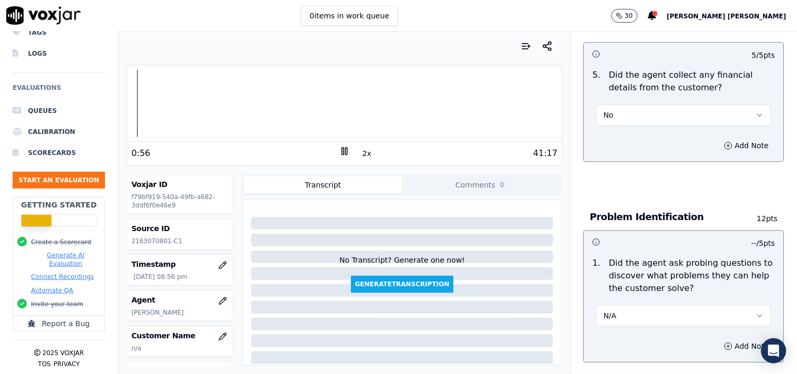
click at [633, 305] on button "N/A" at bounding box center [684, 315] width 174 height 21
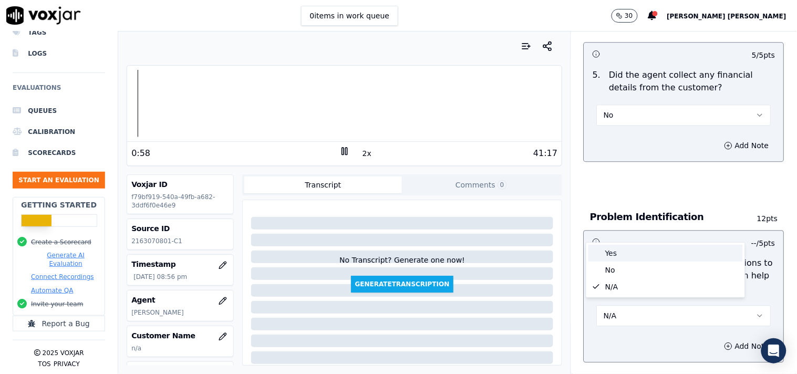
click at [632, 254] on div "Yes" at bounding box center [666, 253] width 155 height 17
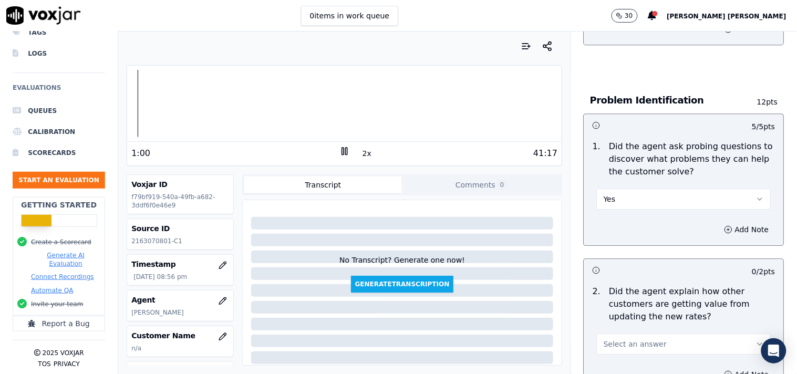
scroll to position [817, 0]
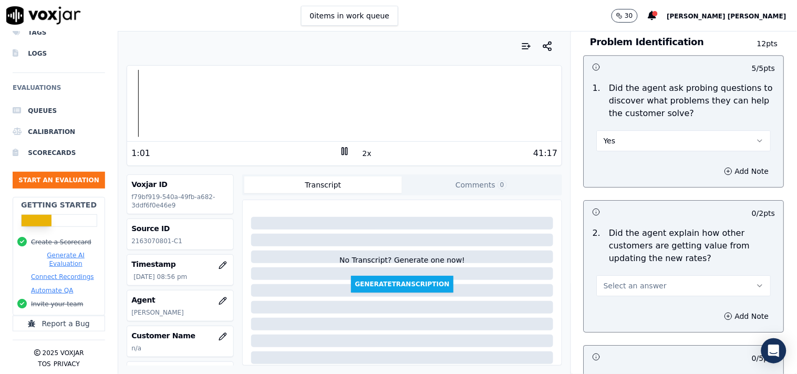
click at [628, 281] on span "Select an answer" at bounding box center [635, 286] width 63 height 11
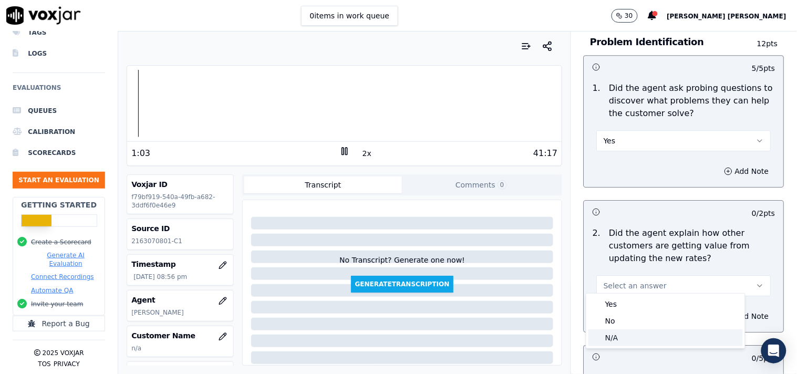
click at [632, 343] on div "N/A" at bounding box center [666, 338] width 155 height 17
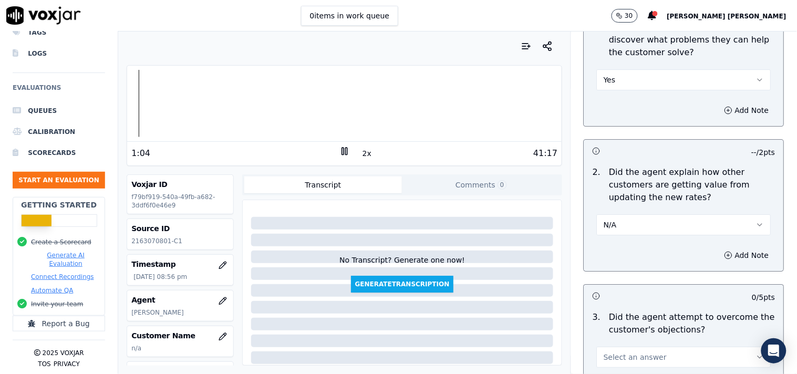
scroll to position [992, 0]
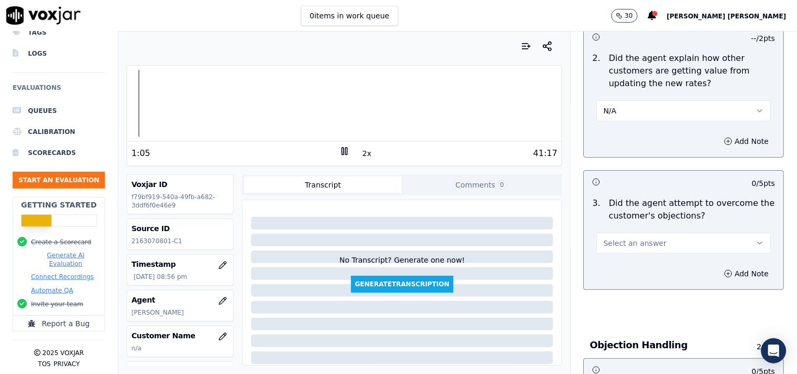
click at [695, 233] on button "Select an answer" at bounding box center [684, 243] width 174 height 21
click at [653, 261] on div "Yes" at bounding box center [666, 261] width 155 height 17
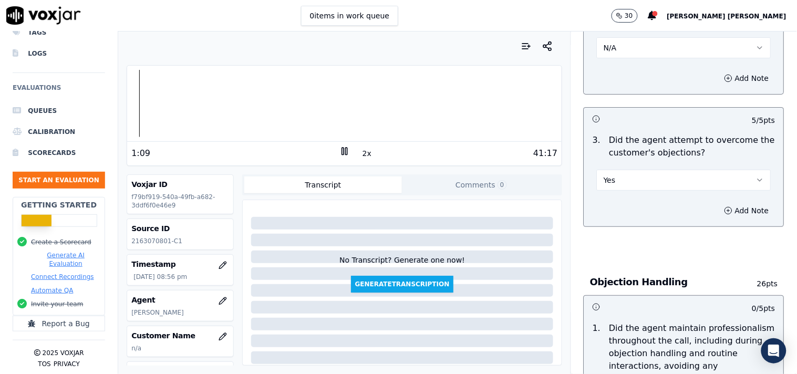
scroll to position [1168, 0]
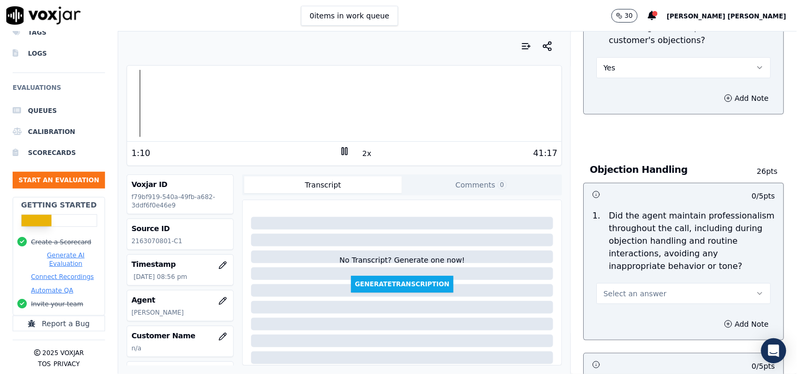
click at [639, 275] on div "Select an answer" at bounding box center [684, 289] width 191 height 32
click at [641, 293] on span "Select an answer" at bounding box center [635, 294] width 63 height 11
click at [627, 305] on div "Yes" at bounding box center [666, 312] width 155 height 17
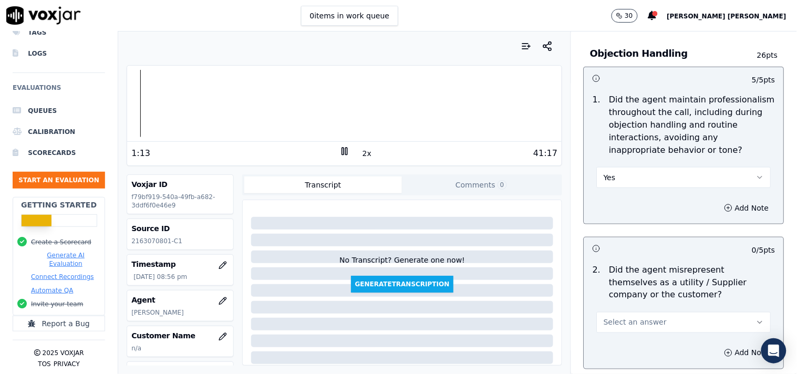
scroll to position [1285, 0]
click at [619, 324] on button "Select an answer" at bounding box center [684, 322] width 174 height 21
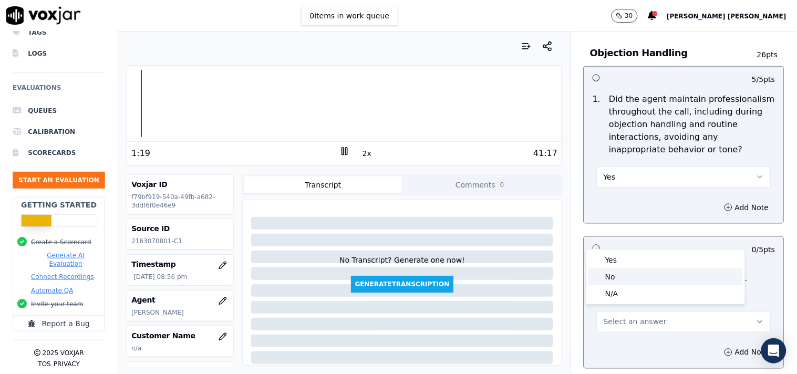
click at [631, 280] on div "No" at bounding box center [666, 277] width 155 height 17
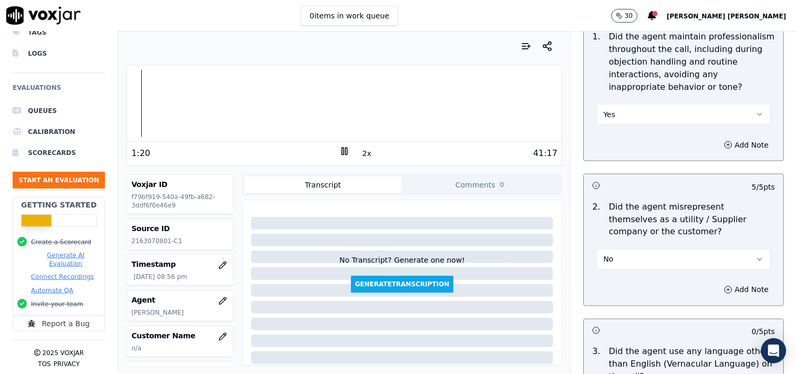
scroll to position [1460, 0]
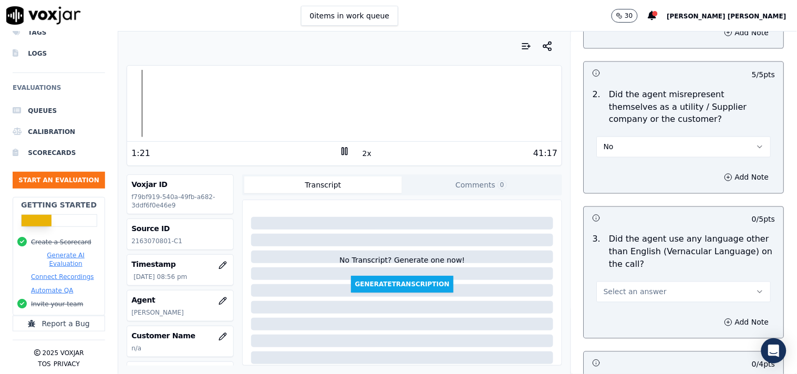
click at [639, 289] on span "Select an answer" at bounding box center [635, 292] width 63 height 11
click at [633, 321] on div "No" at bounding box center [666, 328] width 155 height 17
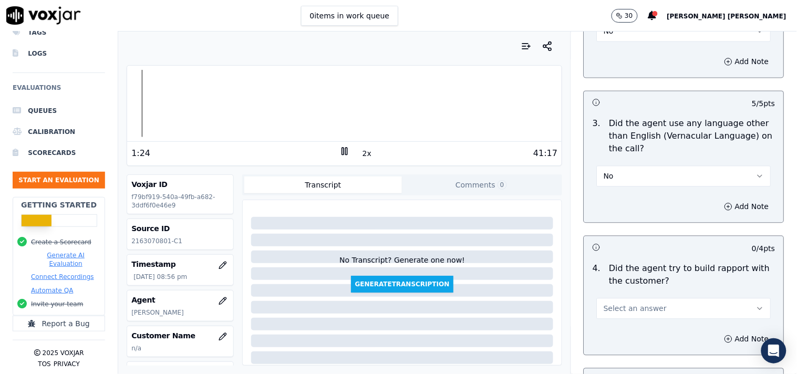
scroll to position [1577, 0]
click at [638, 310] on button "Select an answer" at bounding box center [684, 307] width 174 height 21
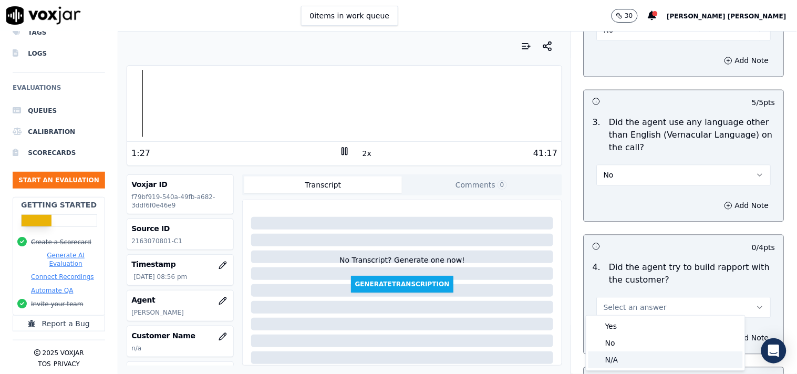
click at [624, 357] on div "N/A" at bounding box center [666, 360] width 155 height 17
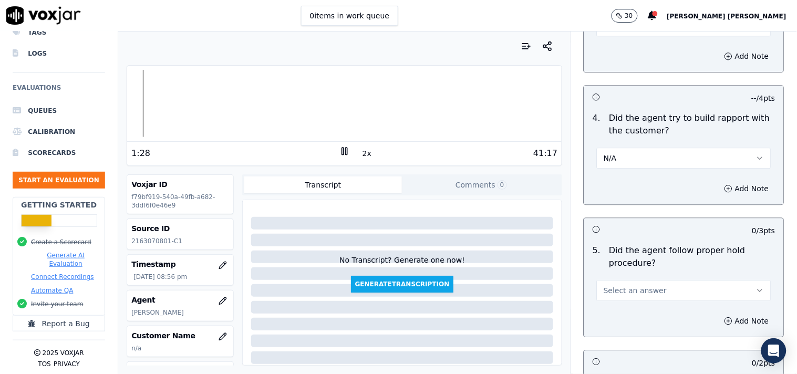
scroll to position [1752, 0]
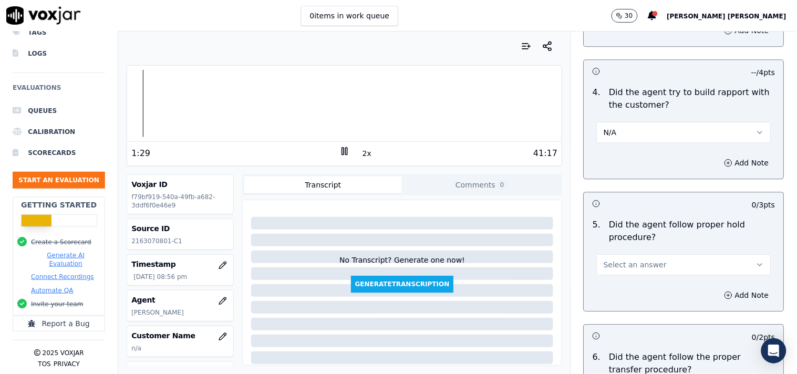
click at [649, 265] on button "Select an answer" at bounding box center [684, 264] width 174 height 21
click at [640, 287] on div "Yes" at bounding box center [666, 283] width 155 height 17
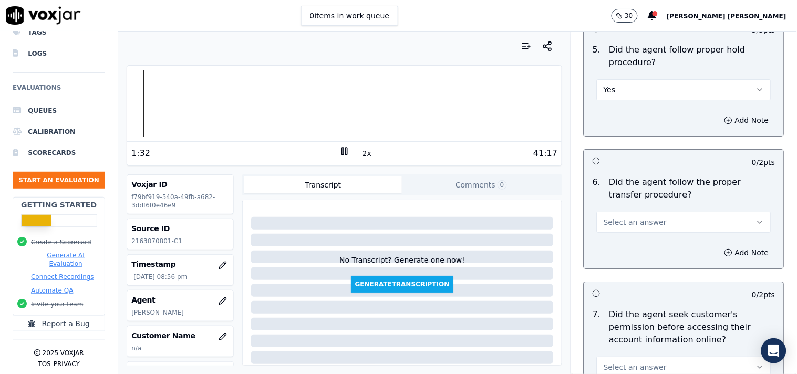
click at [644, 237] on div "Add Note" at bounding box center [684, 253] width 200 height 32
click at [647, 222] on button "Select an answer" at bounding box center [684, 222] width 174 height 21
click at [638, 242] on div "Yes" at bounding box center [666, 241] width 155 height 17
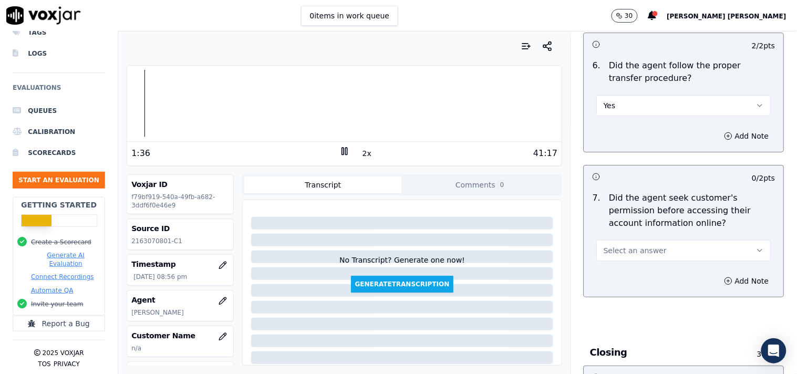
click at [654, 245] on button "Select an answer" at bounding box center [684, 250] width 174 height 21
click at [640, 271] on div "Yes" at bounding box center [666, 269] width 155 height 17
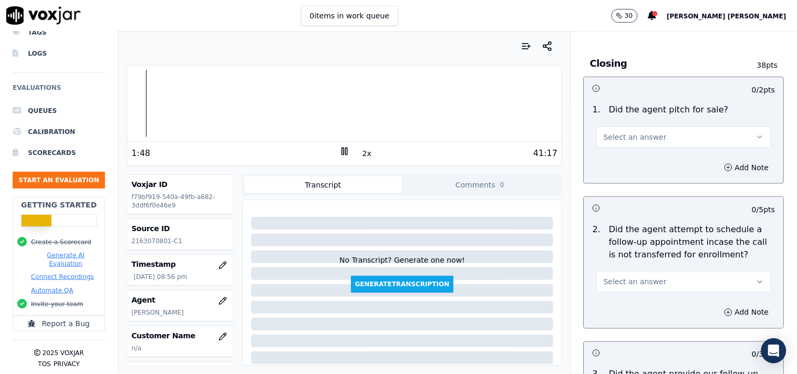
scroll to position [2336, 0]
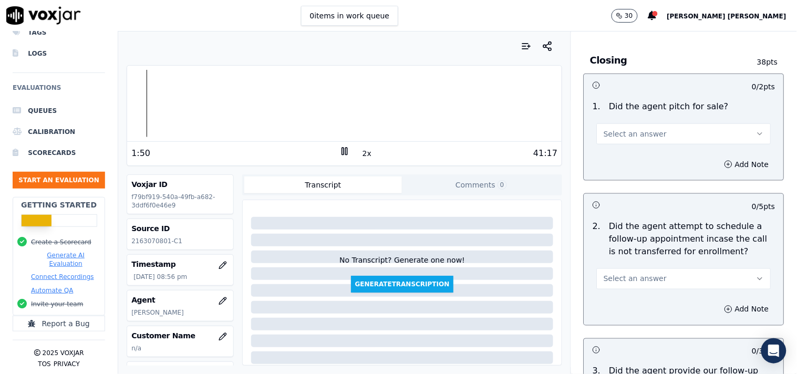
click at [628, 275] on span "Select an answer" at bounding box center [635, 279] width 63 height 11
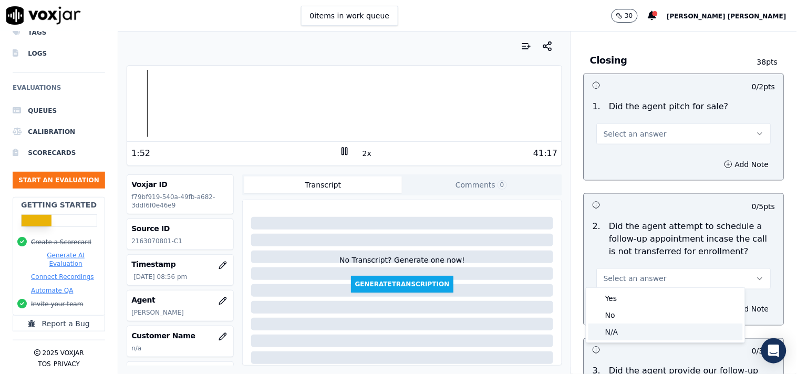
click at [628, 324] on div "N/A" at bounding box center [666, 332] width 155 height 17
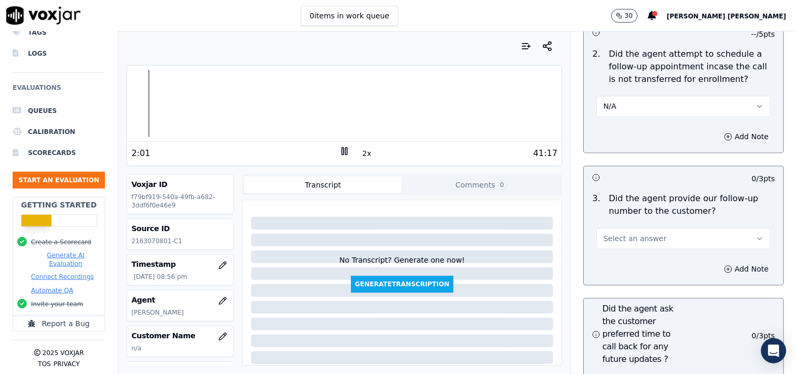
scroll to position [2511, 0]
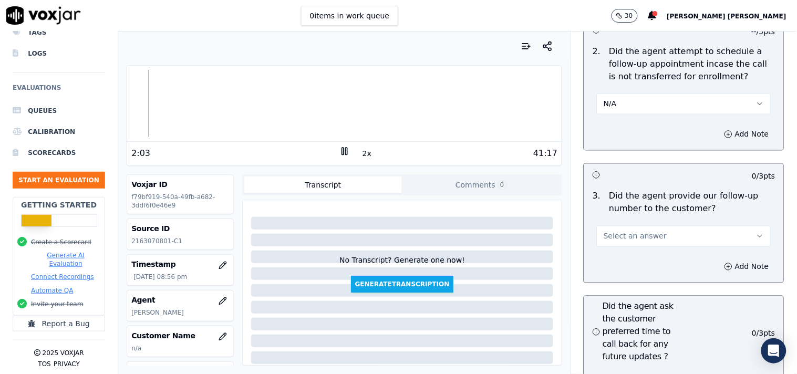
click at [699, 234] on button "Select an answer" at bounding box center [684, 236] width 174 height 21
click at [673, 253] on div "Yes" at bounding box center [666, 255] width 155 height 17
click at [690, 231] on button "Yes" at bounding box center [684, 236] width 174 height 21
click at [655, 273] on div "No" at bounding box center [666, 272] width 155 height 17
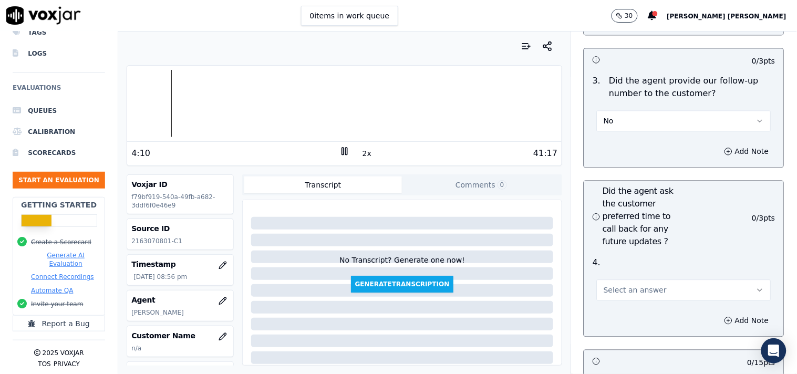
scroll to position [2628, 0]
click at [623, 289] on span "Select an answer" at bounding box center [635, 288] width 63 height 11
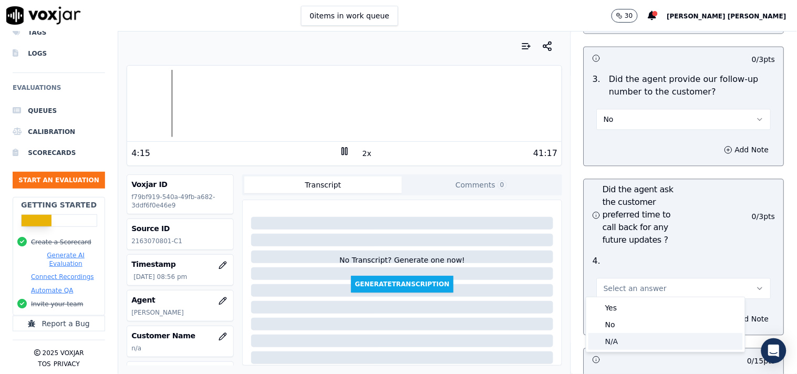
click at [613, 338] on div "N/A" at bounding box center [666, 341] width 155 height 17
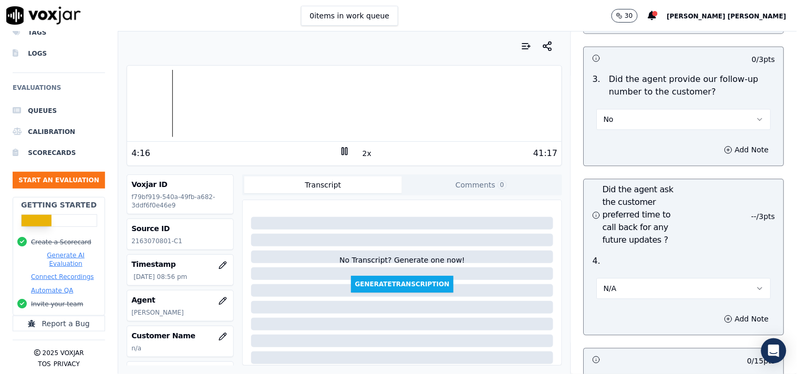
scroll to position [2803, 0]
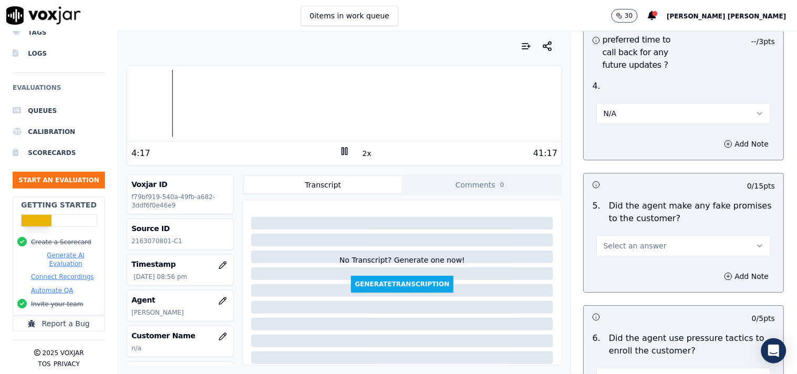
click at [639, 255] on div "5 . Did the agent make any fake promises to the customer? Select an answer" at bounding box center [684, 228] width 200 height 65
click at [640, 253] on div "5 . Did the agent make any fake promises to the customer? Select an answer" at bounding box center [684, 228] width 200 height 65
click at [643, 245] on span "Select an answer" at bounding box center [635, 246] width 63 height 11
click at [629, 271] on div "Yes" at bounding box center [666, 265] width 155 height 17
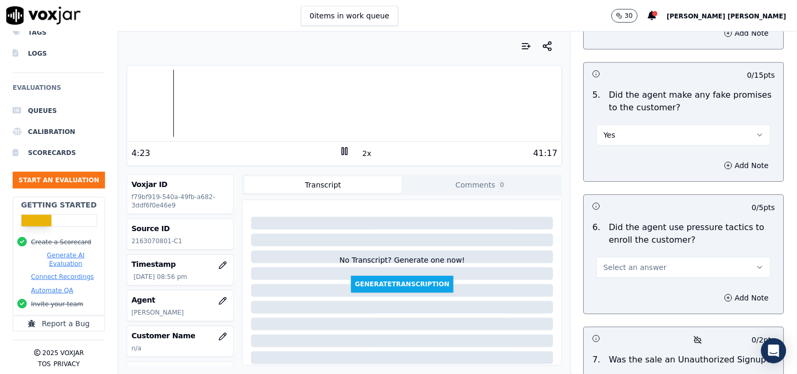
scroll to position [2920, 0]
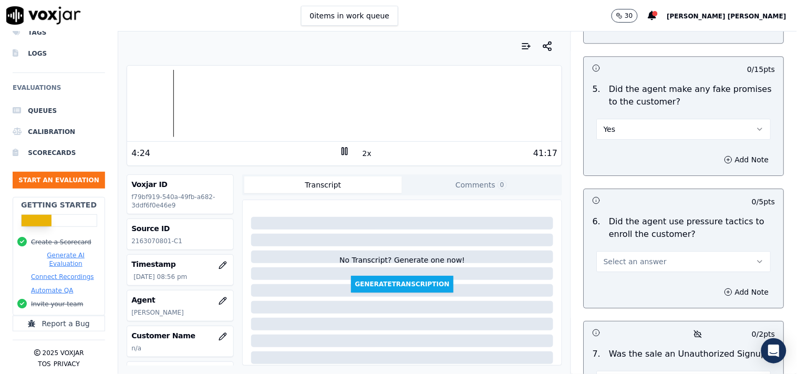
click at [636, 269] on div "6 . Did the agent use pressure tactics to enroll the customer? Select an answer" at bounding box center [684, 243] width 200 height 65
click at [638, 264] on button "Select an answer" at bounding box center [684, 261] width 174 height 21
click at [620, 298] on div "No" at bounding box center [666, 298] width 155 height 17
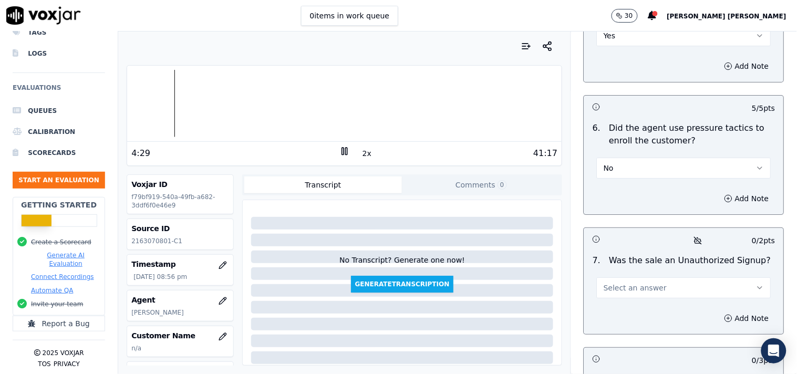
scroll to position [3036, 0]
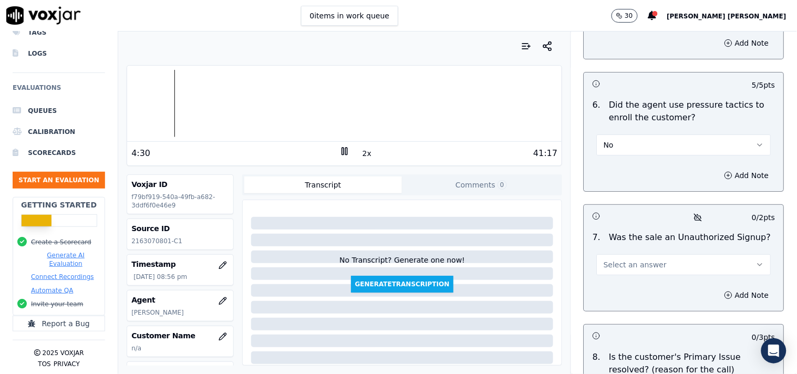
click at [633, 274] on div "7 . Was the sale an Unauthorized Signup? Select an answer" at bounding box center [684, 253] width 200 height 53
click at [638, 270] on button "Select an answer" at bounding box center [684, 264] width 174 height 21
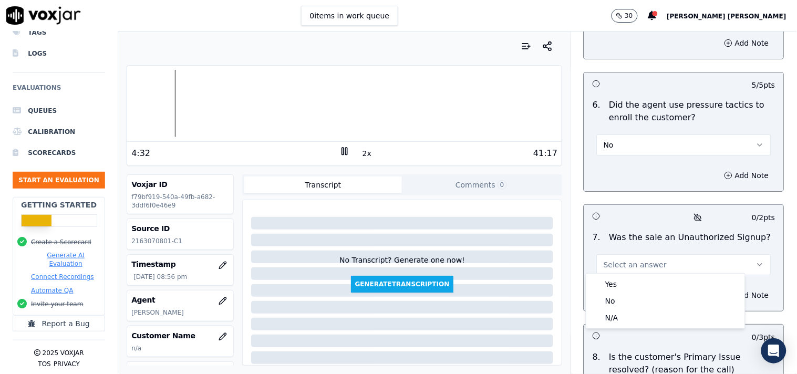
click at [624, 317] on div "N/A" at bounding box center [666, 318] width 155 height 17
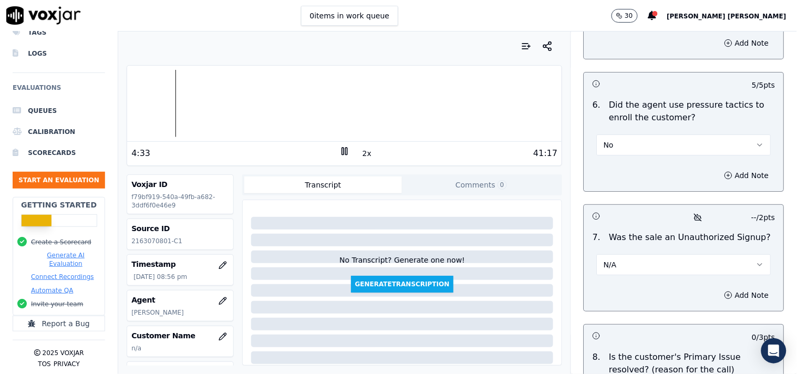
scroll to position [3191, 0]
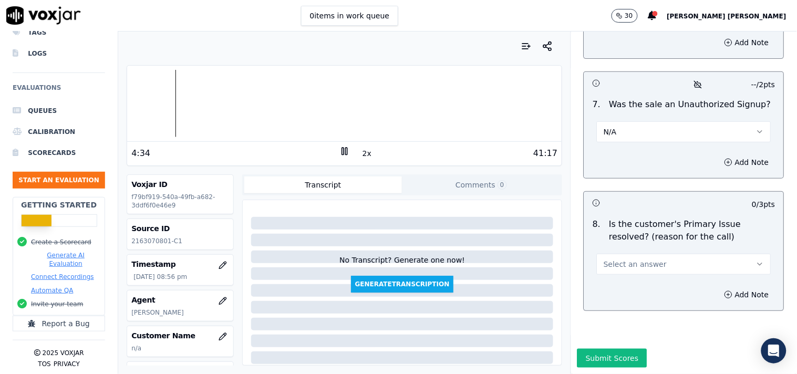
click at [629, 250] on div "8 . Is the customer's Primary Issue resolved? (reason for the call) Select an a…" at bounding box center [684, 246] width 200 height 65
click at [631, 259] on span "Select an answer" at bounding box center [635, 264] width 63 height 11
click at [620, 281] on div "No" at bounding box center [666, 278] width 155 height 17
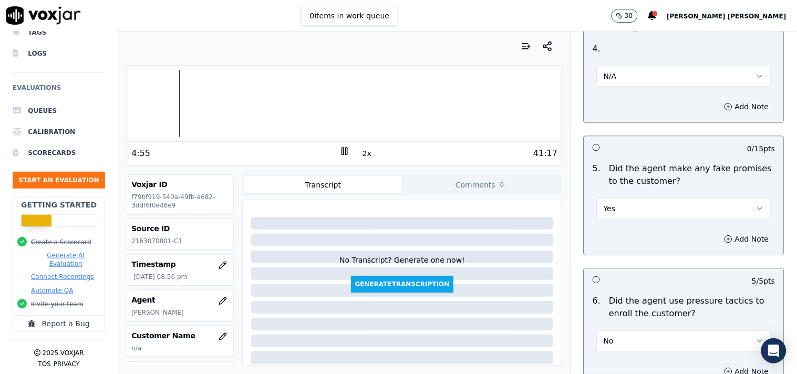
scroll to position [2782, 0]
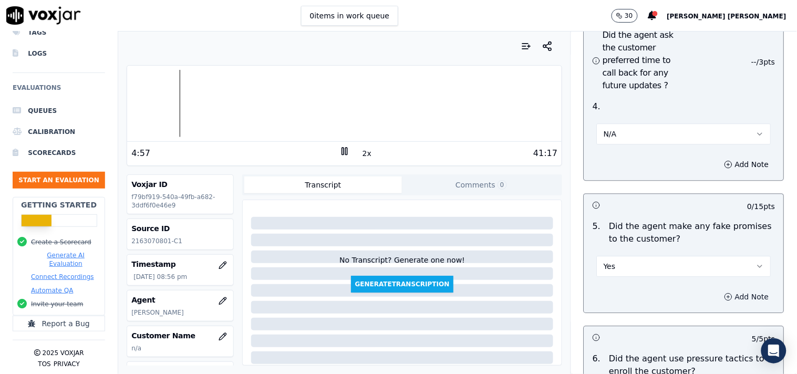
click at [719, 297] on button "Add Note" at bounding box center [746, 297] width 57 height 15
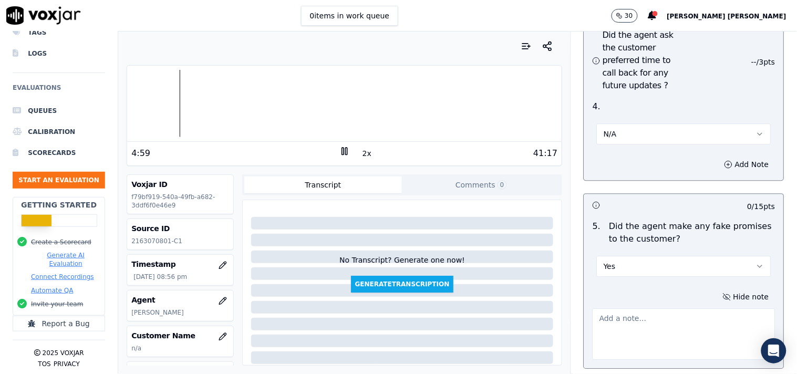
click at [657, 317] on textarea at bounding box center [684, 335] width 183 height 52
click at [639, 333] on textarea at bounding box center [684, 335] width 183 height 52
paste textarea "@19:44:[PERSON_NAME]- Once this will be done, you will be automatically transfe…"
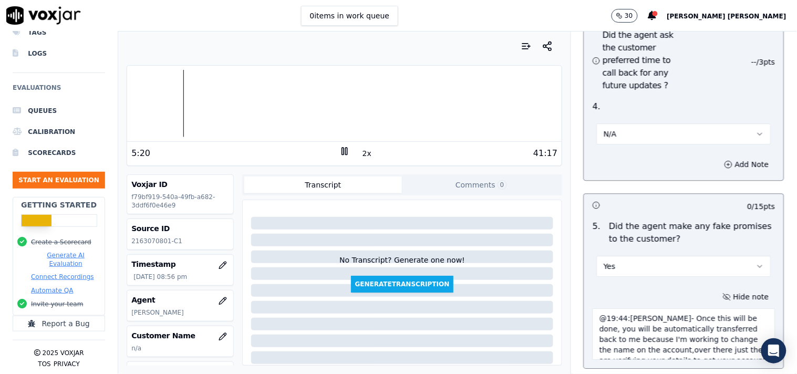
scroll to position [2789, 0]
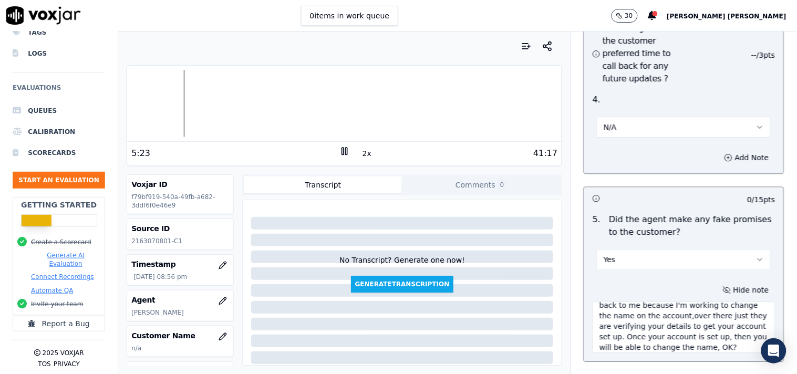
click at [627, 312] on textarea "@19:44:[PERSON_NAME]- Once this will be done, you will be automatically transfe…" at bounding box center [684, 328] width 183 height 52
click at [630, 312] on textarea "@19:44:[PERSON_NAME]- Once this will be done, you will be automatically transfe…" at bounding box center [684, 328] width 183 height 52
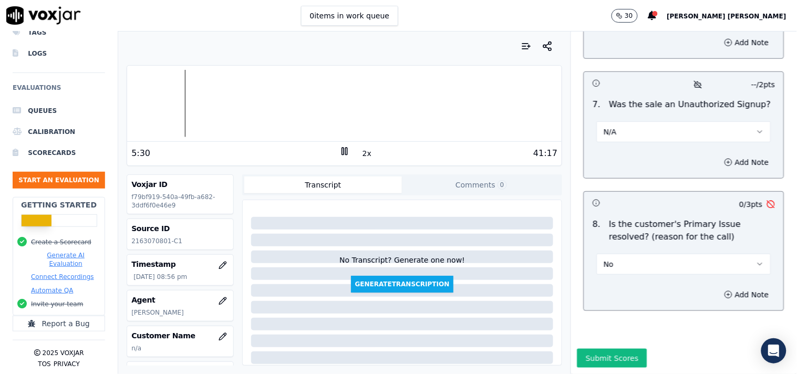
scroll to position [3247, 0]
type textarea "@19:44:[PERSON_NAME]- Once this will be done, you will be automatically transfe…"
click at [670, 121] on button "N/A" at bounding box center [684, 131] width 174 height 21
click at [654, 160] on div "N/A" at bounding box center [666, 163] width 155 height 17
click at [729, 155] on button "Add Note" at bounding box center [746, 162] width 57 height 15
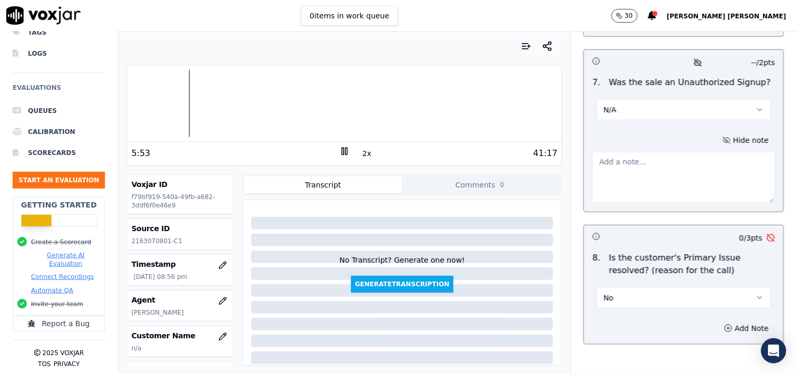
click at [612, 176] on textarea at bounding box center [684, 178] width 183 height 52
paste textarea "@19:44:[PERSON_NAME]- Once this will be done, you will be automatically transfe…"
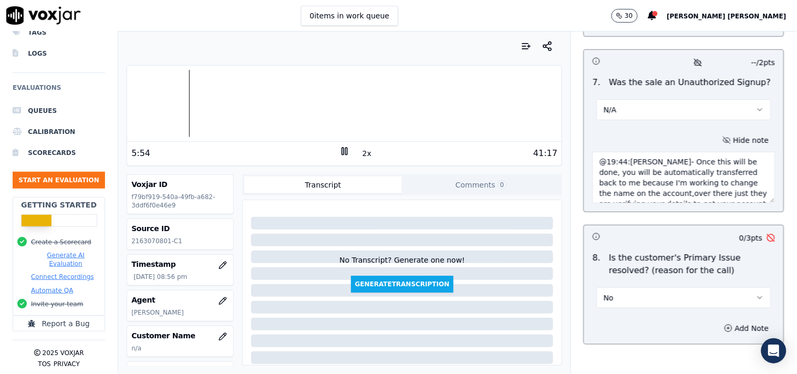
scroll to position [27, 0]
click at [629, 160] on textarea "@19:44:[PERSON_NAME]- Once this will be done, you will be automatically transfe…" at bounding box center [684, 178] width 183 height 52
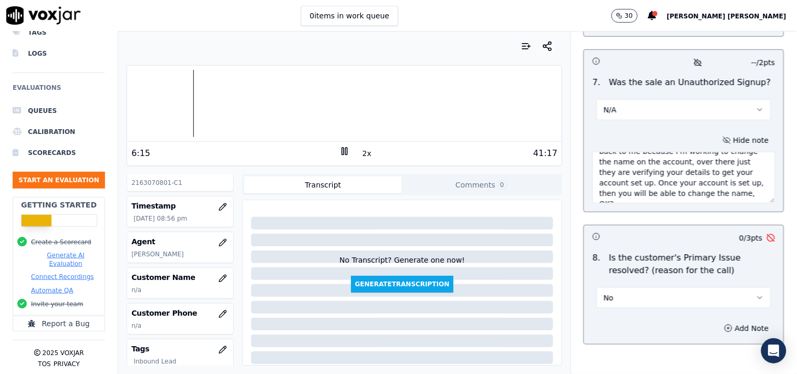
type textarea "@19:44:[PERSON_NAME]- Once this will be done, you will be automatically transfe…"
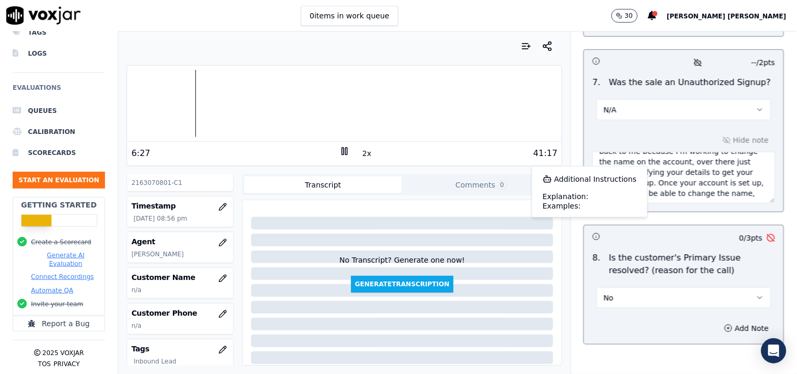
click at [340, 153] on icon at bounding box center [345, 151] width 11 height 11
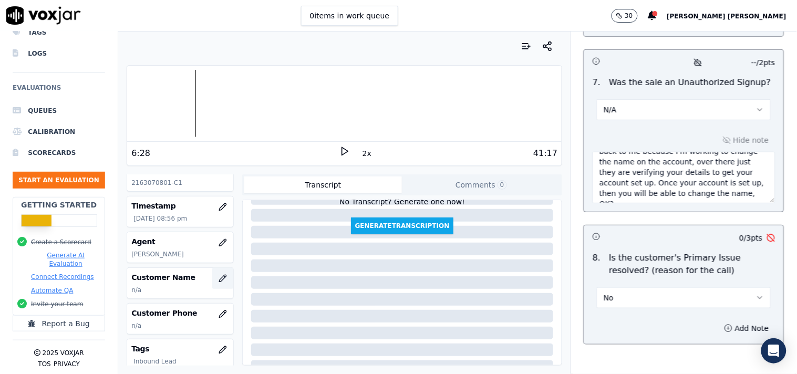
click at [215, 279] on button "button" at bounding box center [222, 278] width 21 height 21
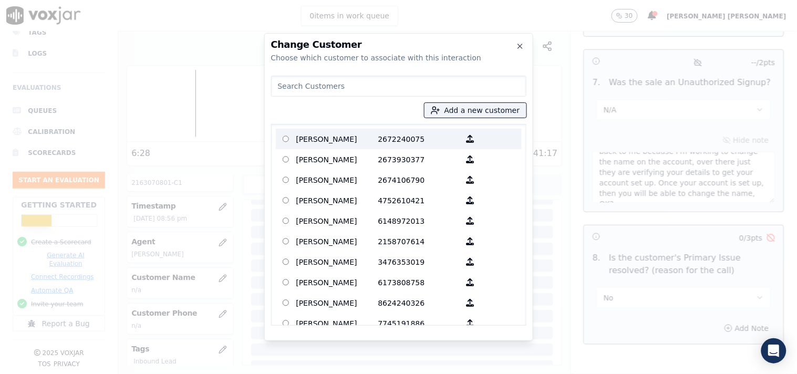
paste input "[PERSON_NAME]"
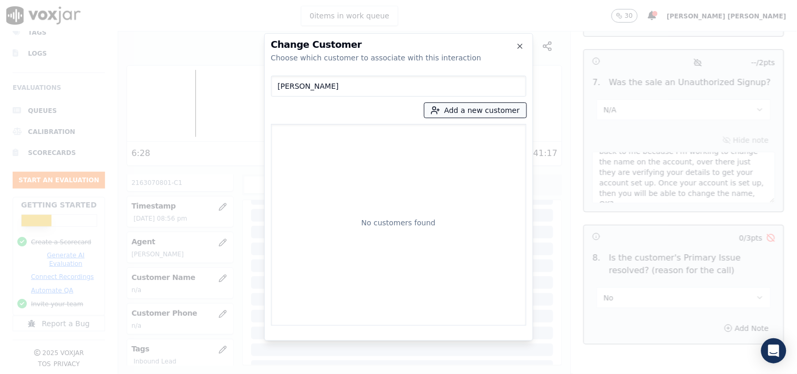
type input "[PERSON_NAME]"
click at [456, 105] on button "Add a new customer" at bounding box center [476, 110] width 102 height 15
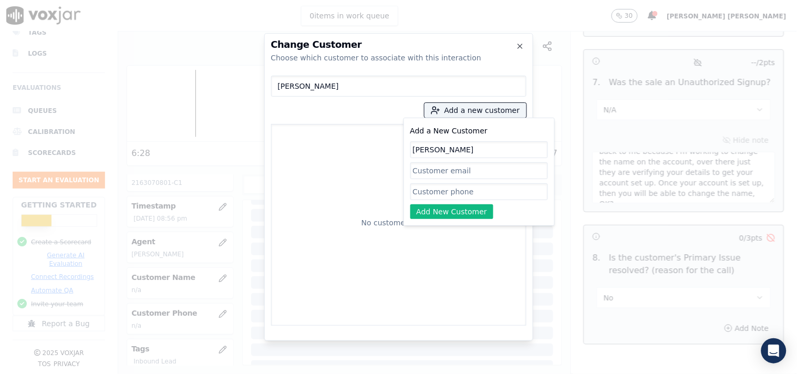
type input "[PERSON_NAME]"
click at [459, 187] on input "Add a New Customer" at bounding box center [479, 191] width 138 height 17
paste input "2163070801"
type input "2163070801"
click at [448, 214] on button "Add New Customer" at bounding box center [452, 211] width 84 height 15
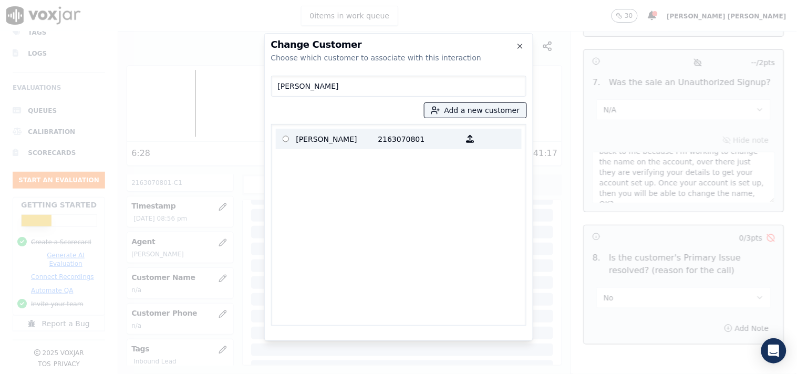
click at [390, 139] on p "2163070801" at bounding box center [419, 139] width 82 height 16
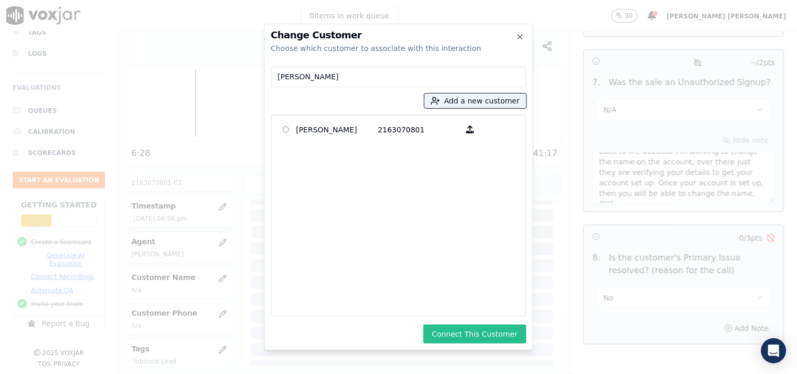
click at [499, 330] on button "Connect This Customer" at bounding box center [475, 334] width 102 height 19
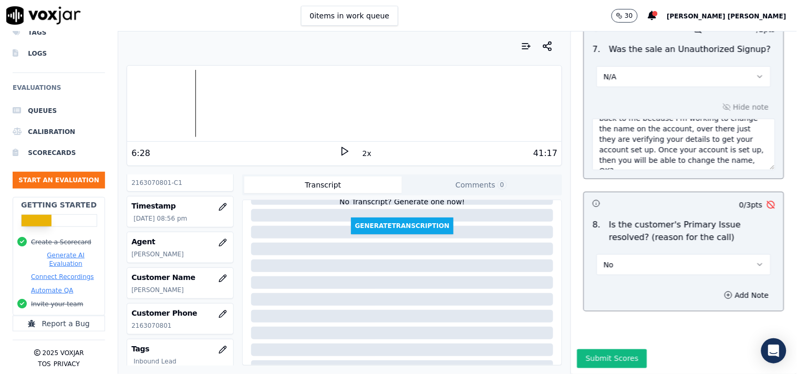
scroll to position [3303, 0]
click at [618, 349] on button "Submit Scores" at bounding box center [613, 358] width 70 height 19
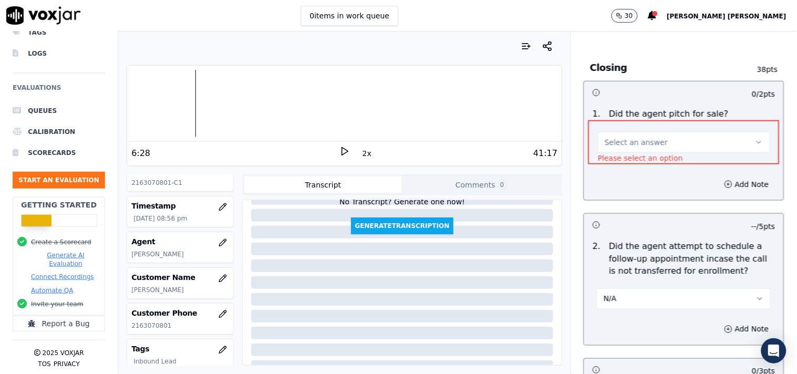
scroll to position [2321, 0]
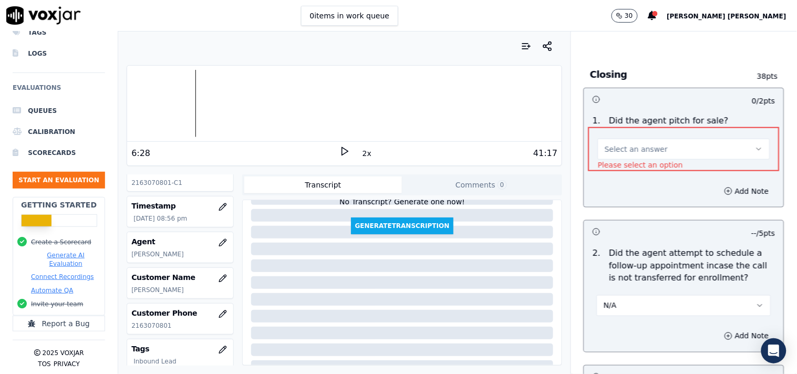
click at [676, 139] on button "Select an answer" at bounding box center [684, 149] width 172 height 21
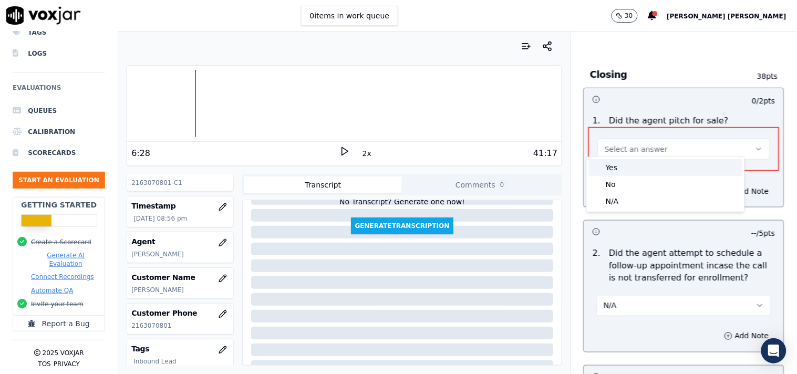
click at [657, 174] on div "Yes" at bounding box center [665, 167] width 153 height 17
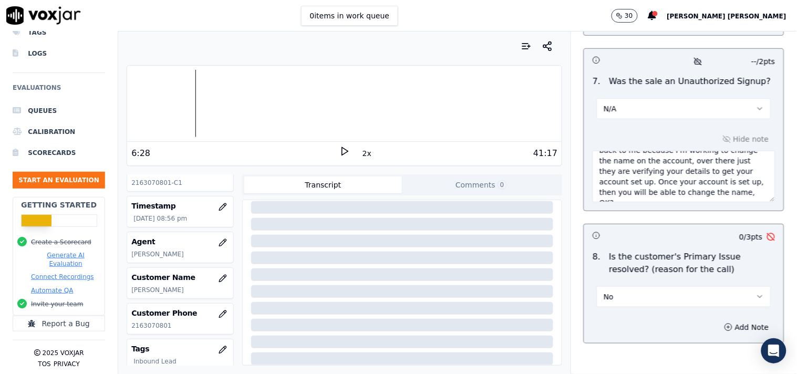
scroll to position [3303, 0]
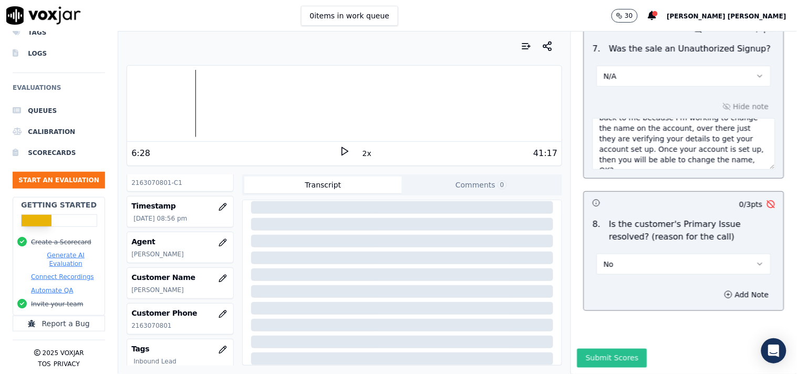
click at [606, 349] on button "Submit Scores" at bounding box center [613, 358] width 70 height 19
